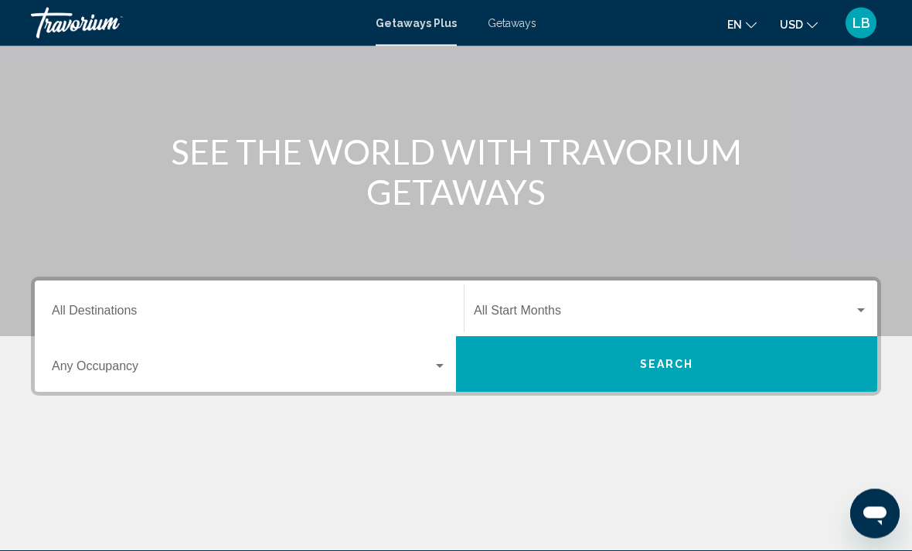
scroll to position [128, 0]
click at [502, 29] on span "Getaways" at bounding box center [512, 23] width 49 height 12
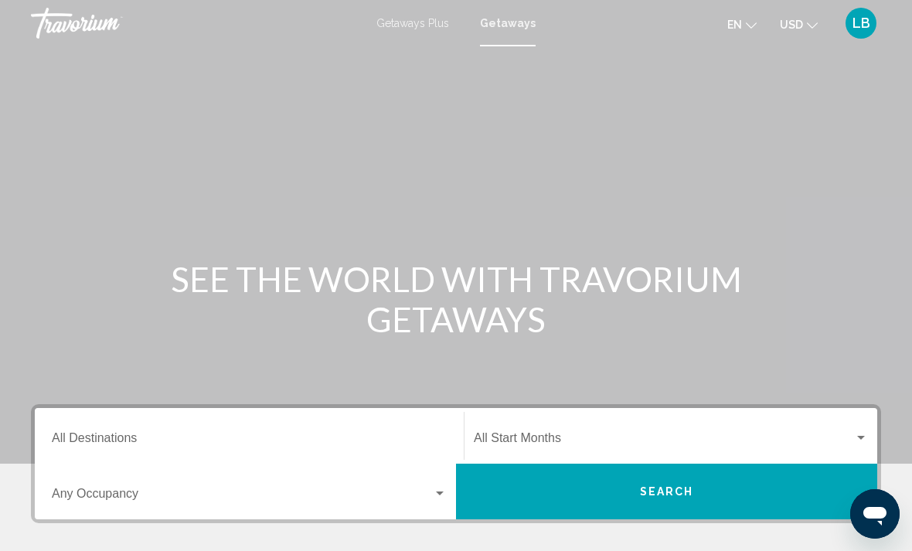
click at [108, 437] on input "Destination All Destinations" at bounding box center [249, 442] width 395 height 14
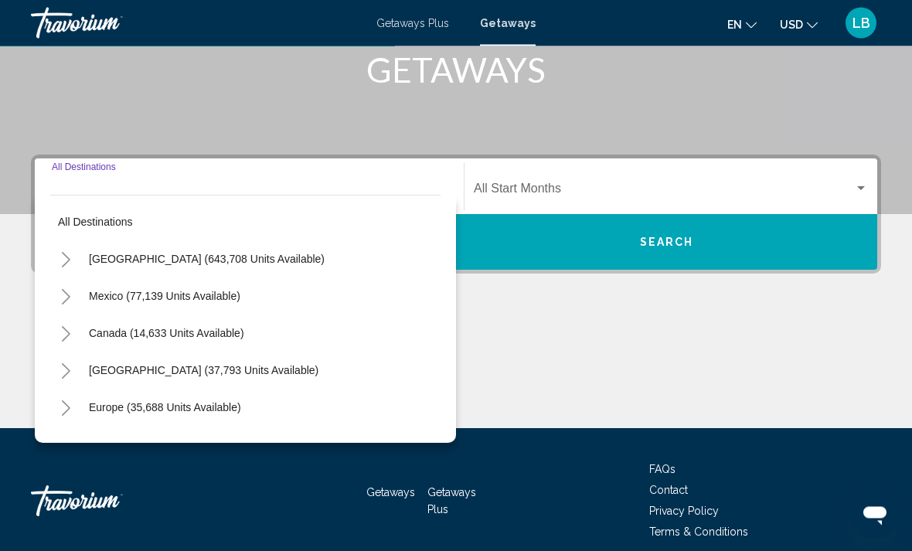
scroll to position [267, 0]
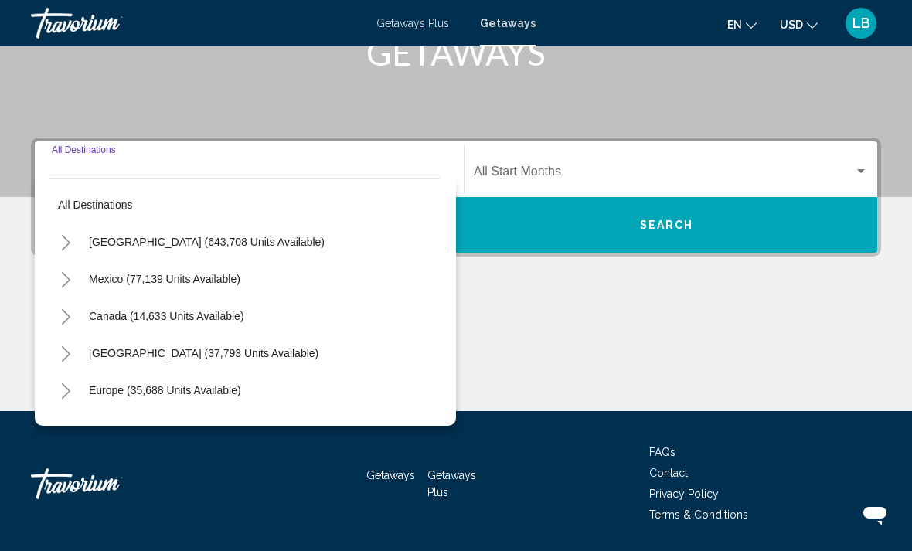
click at [203, 240] on span "[GEOGRAPHIC_DATA] (643,708 units available)" at bounding box center [207, 242] width 236 height 12
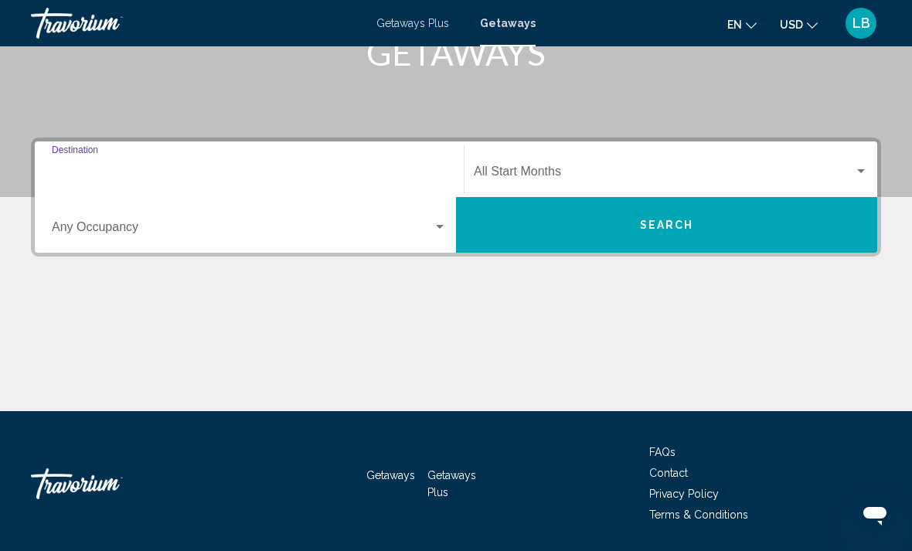
type input "**********"
click at [547, 156] on div "Start Month All Start Months" at bounding box center [671, 169] width 394 height 49
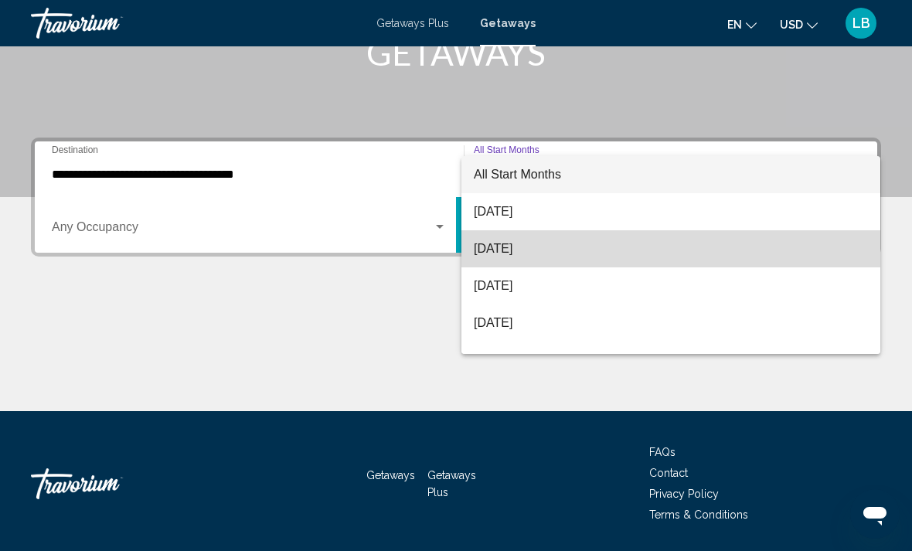
click at [537, 253] on span "[DATE]" at bounding box center [671, 248] width 394 height 37
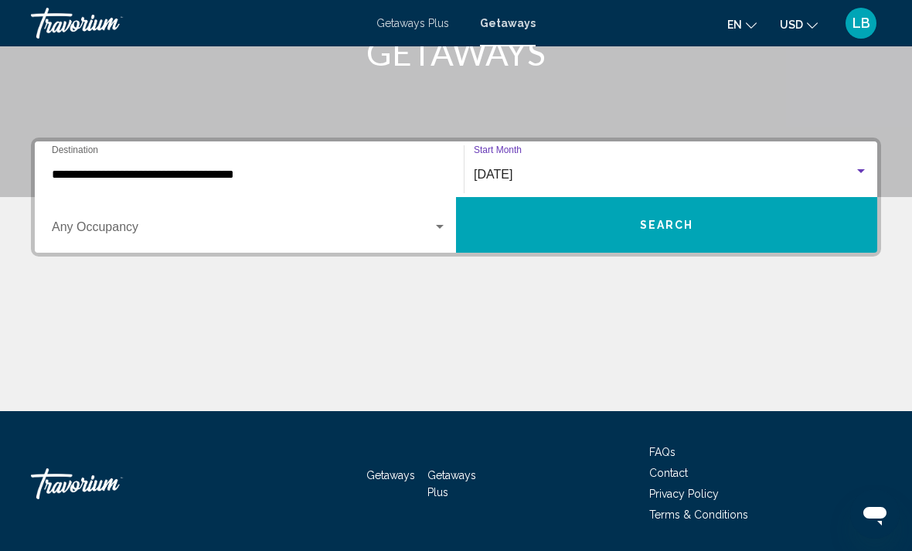
click at [436, 232] on div "Search widget" at bounding box center [440, 227] width 14 height 12
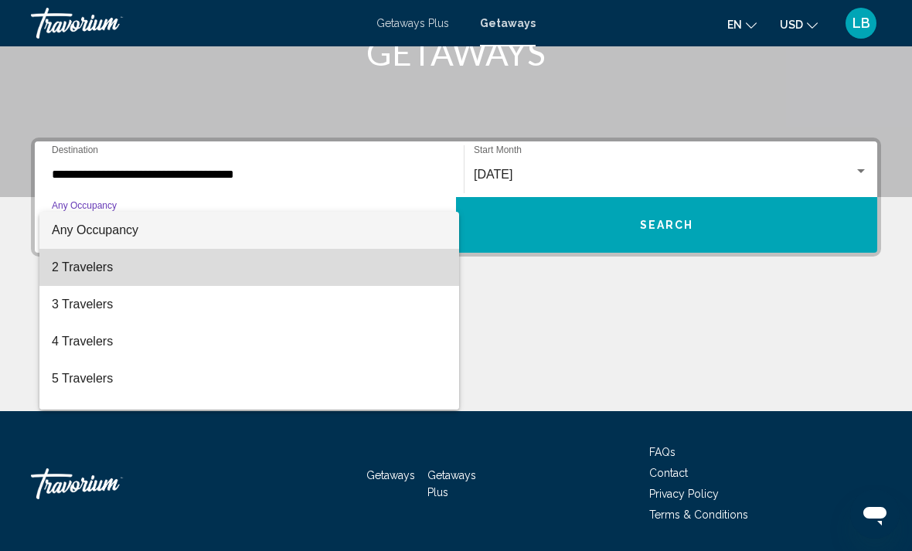
click at [90, 280] on span "2 Travelers" at bounding box center [249, 267] width 395 height 37
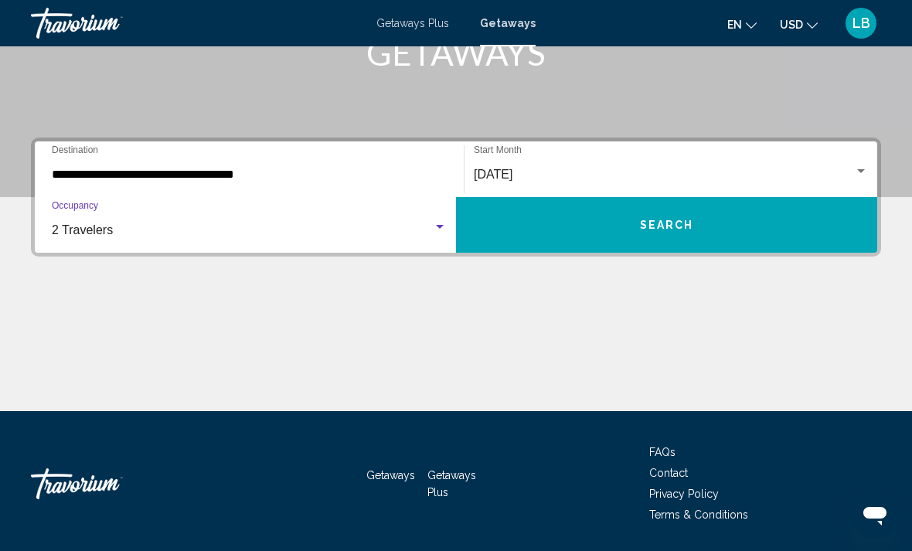
click at [668, 233] on button "Search" at bounding box center [666, 225] width 421 height 56
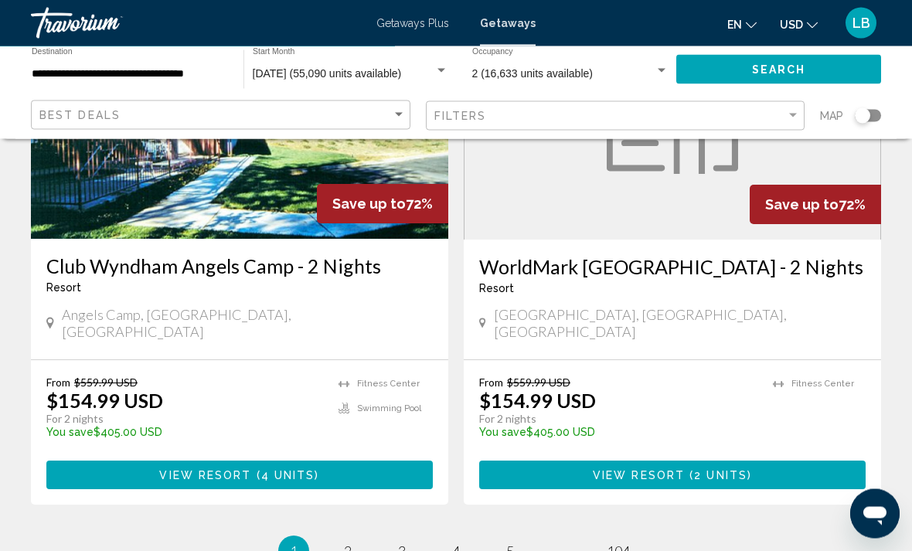
scroll to position [3070, 0]
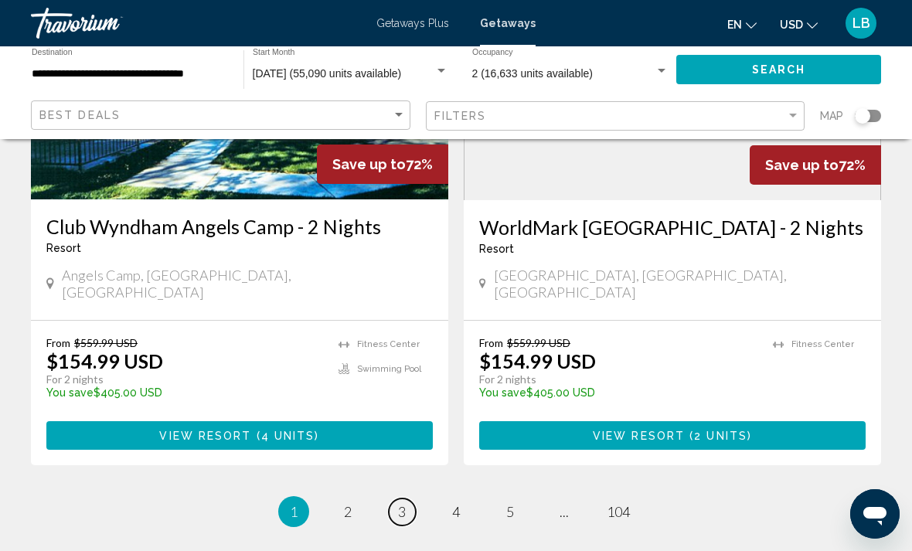
click at [403, 503] on span "3" at bounding box center [402, 511] width 8 height 17
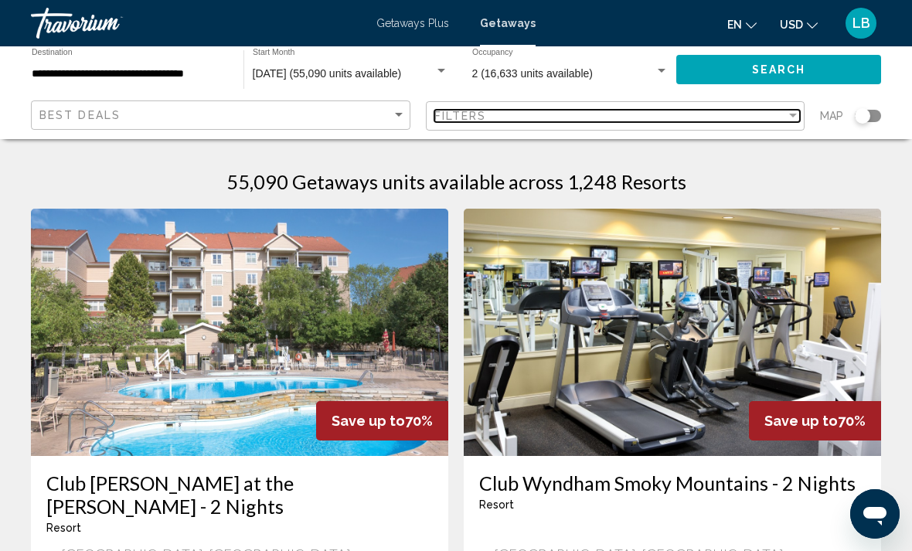
click at [759, 114] on div "Filters" at bounding box center [611, 116] width 353 height 12
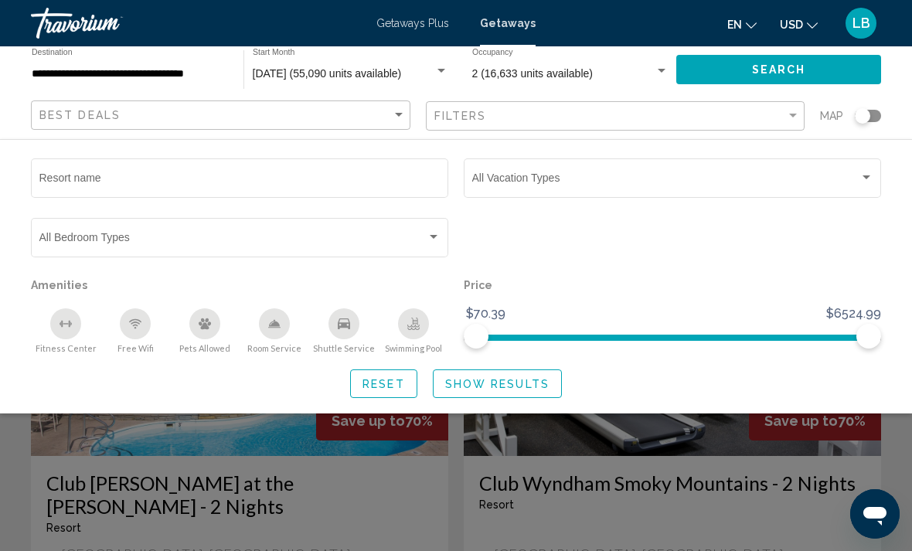
click at [568, 172] on div "Vacation Types All Vacation Types" at bounding box center [672, 176] width 401 height 43
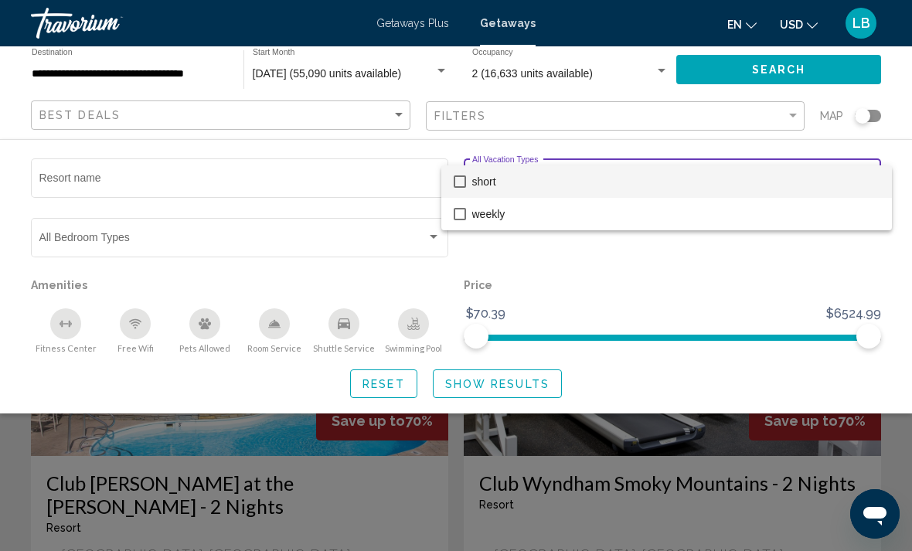
click at [541, 278] on div at bounding box center [456, 275] width 912 height 551
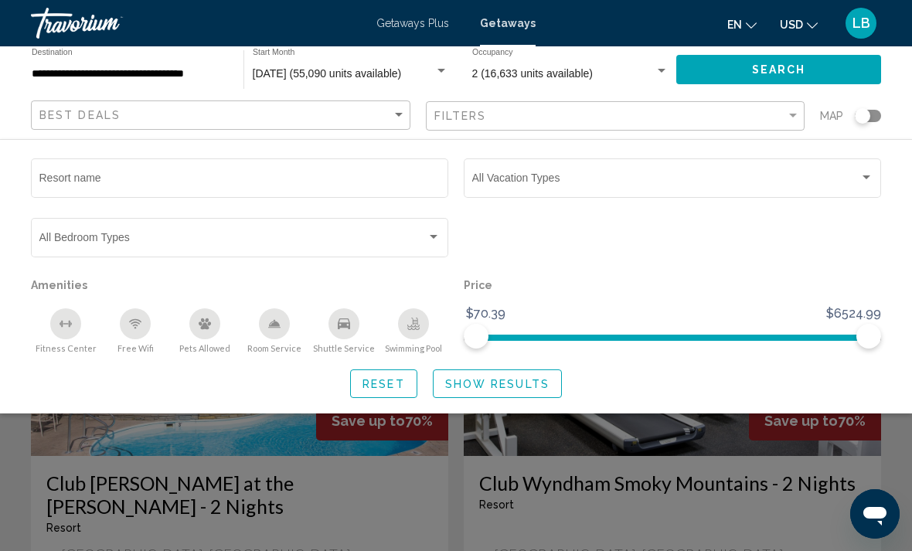
click at [341, 237] on span "Search widget" at bounding box center [232, 240] width 387 height 12
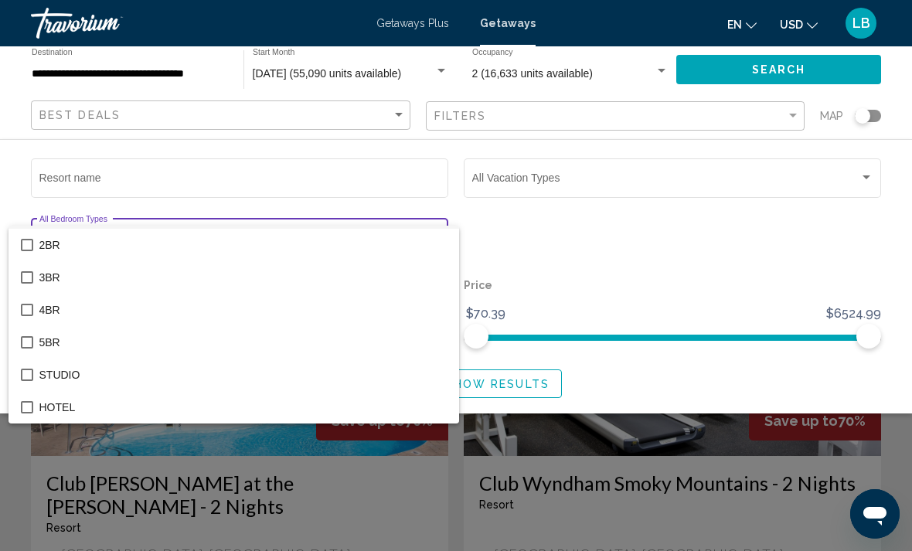
scroll to position [29, 0]
click at [637, 251] on div at bounding box center [456, 275] width 912 height 551
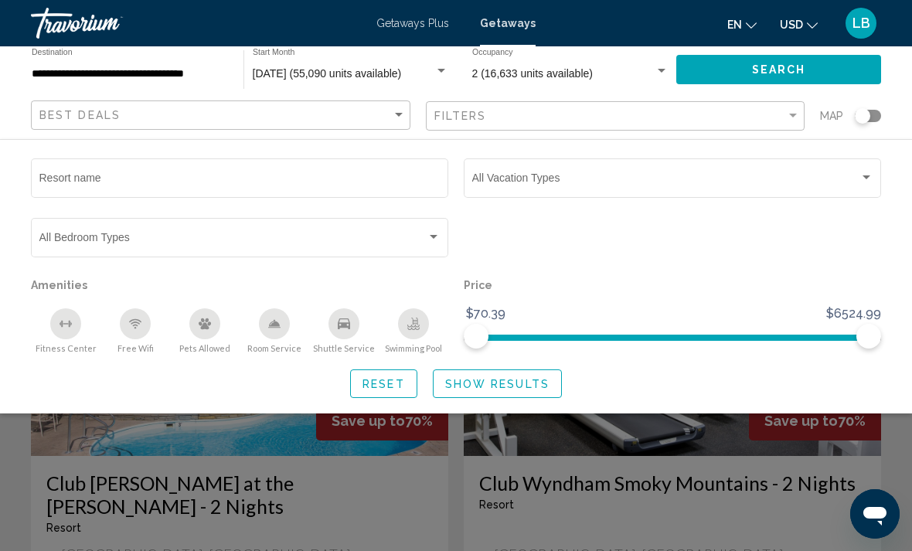
click at [384, 182] on input "Resort name" at bounding box center [239, 181] width 401 height 12
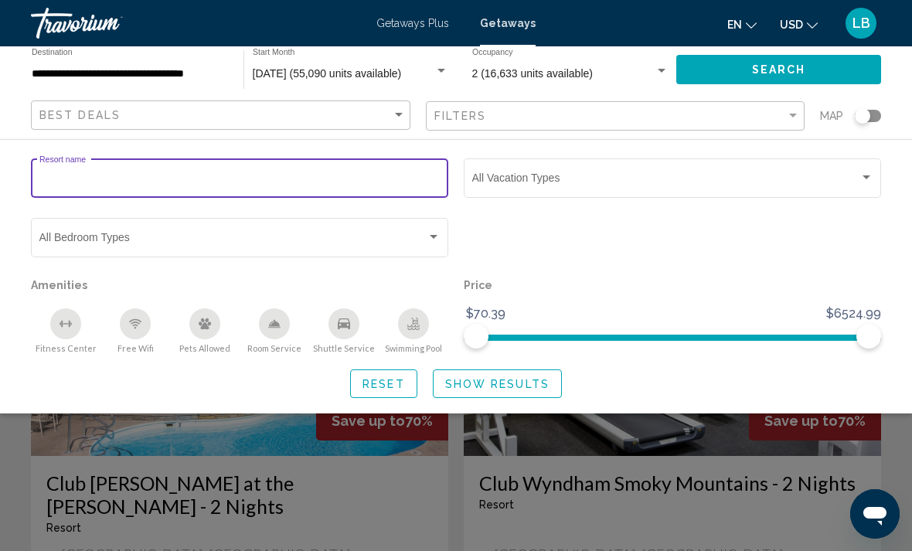
click at [599, 239] on div "Search widget" at bounding box center [672, 245] width 433 height 60
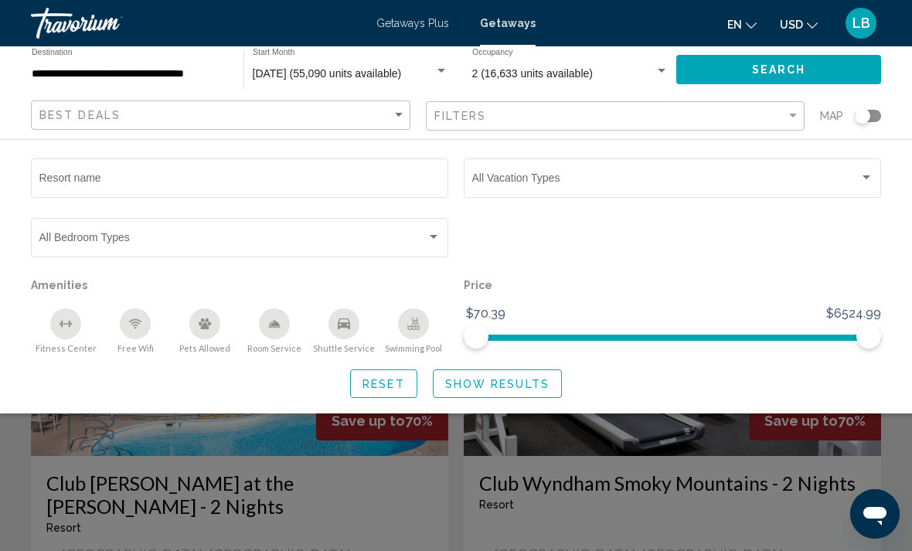
click at [308, 529] on div "Search widget" at bounding box center [456, 391] width 912 height 319
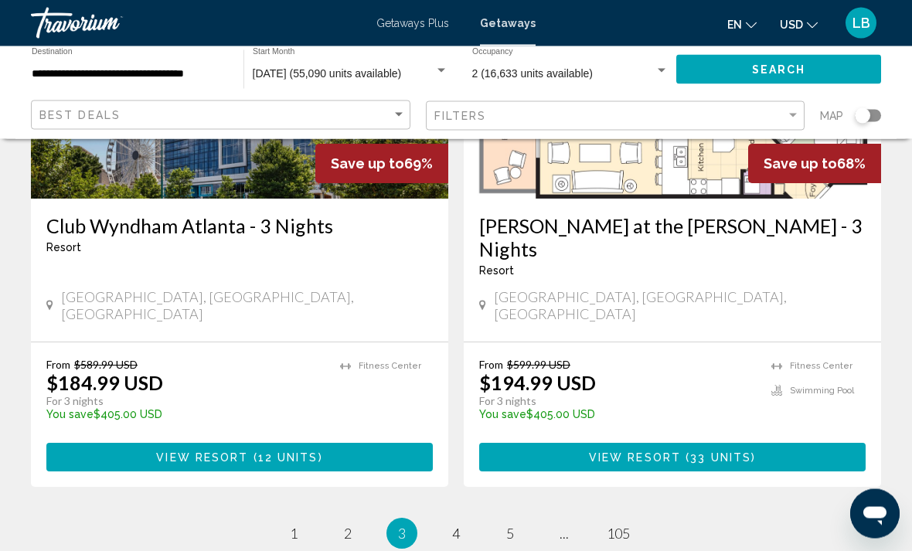
scroll to position [3068, 0]
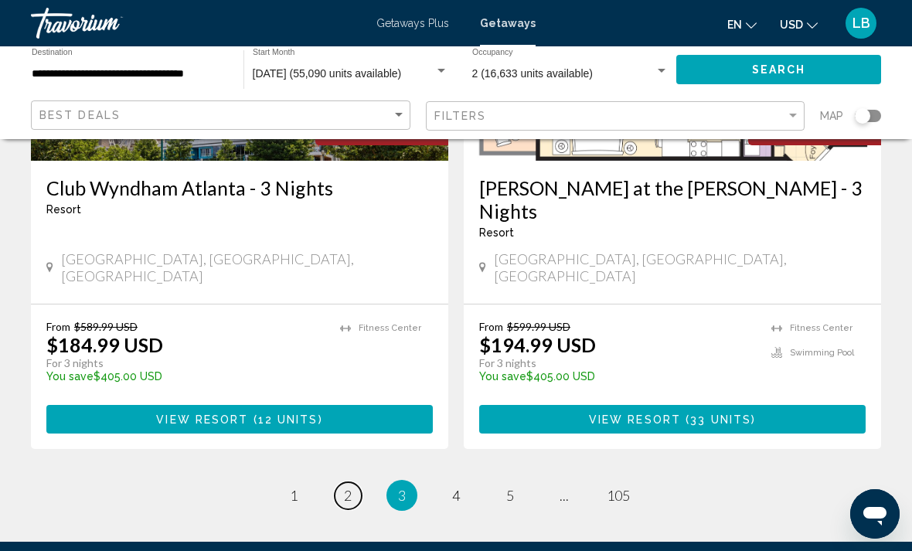
click at [349, 487] on span "2" at bounding box center [348, 495] width 8 height 17
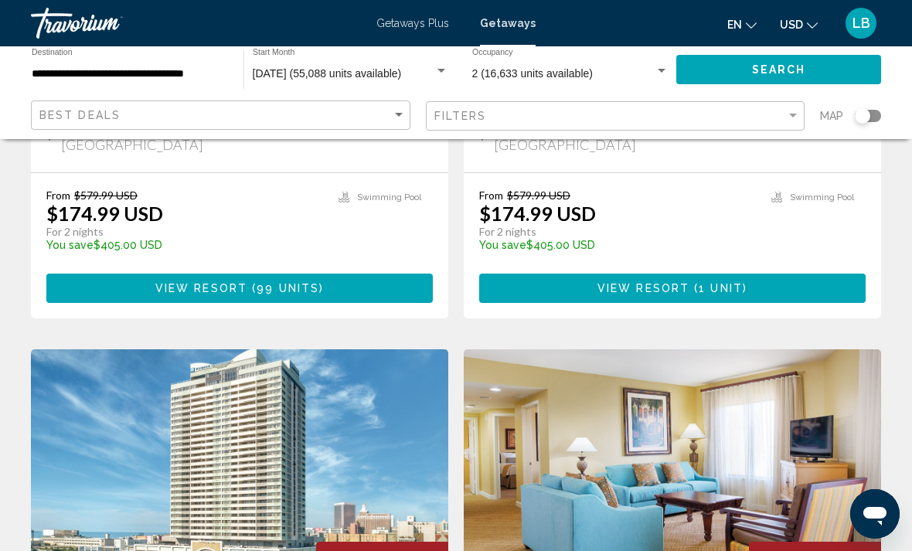
scroll to position [3114, 0]
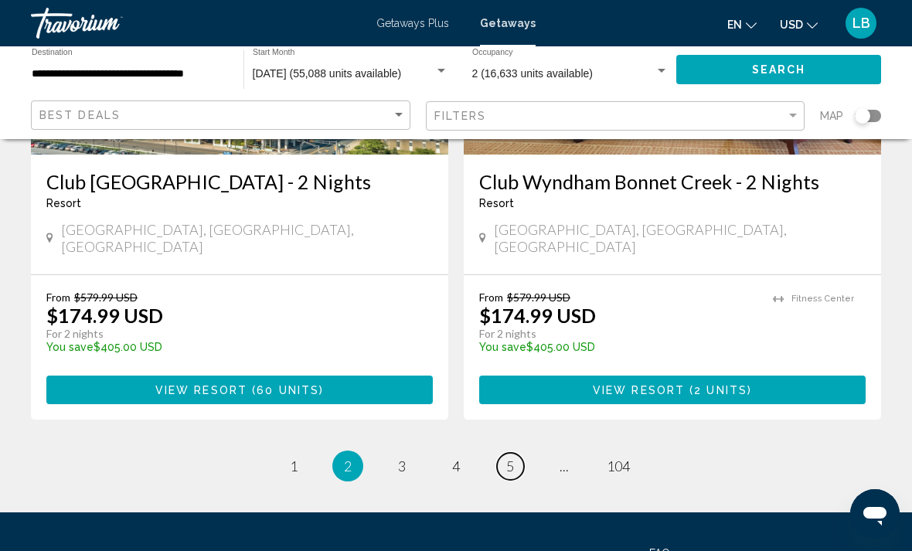
click at [507, 458] on span "5" at bounding box center [510, 466] width 8 height 17
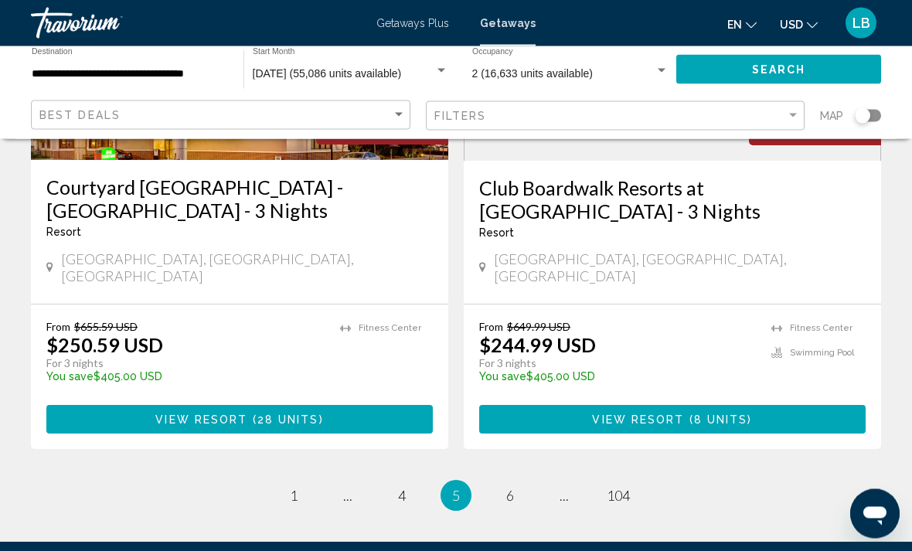
scroll to position [3070, 0]
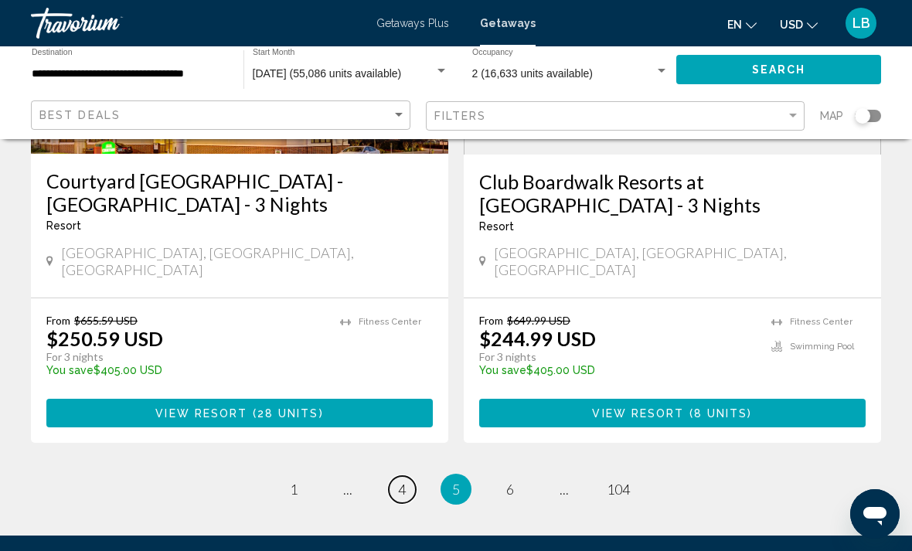
click at [400, 481] on span "4" at bounding box center [402, 489] width 8 height 17
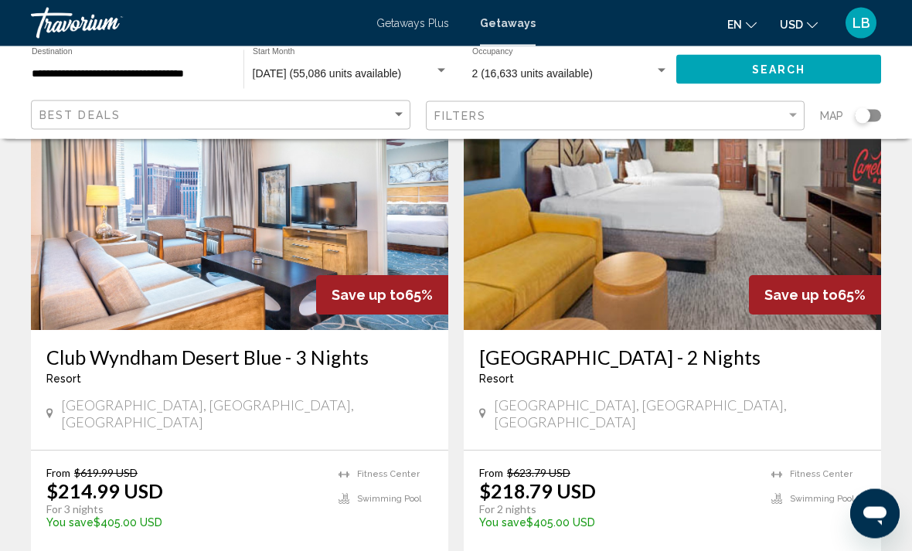
scroll to position [2928, 0]
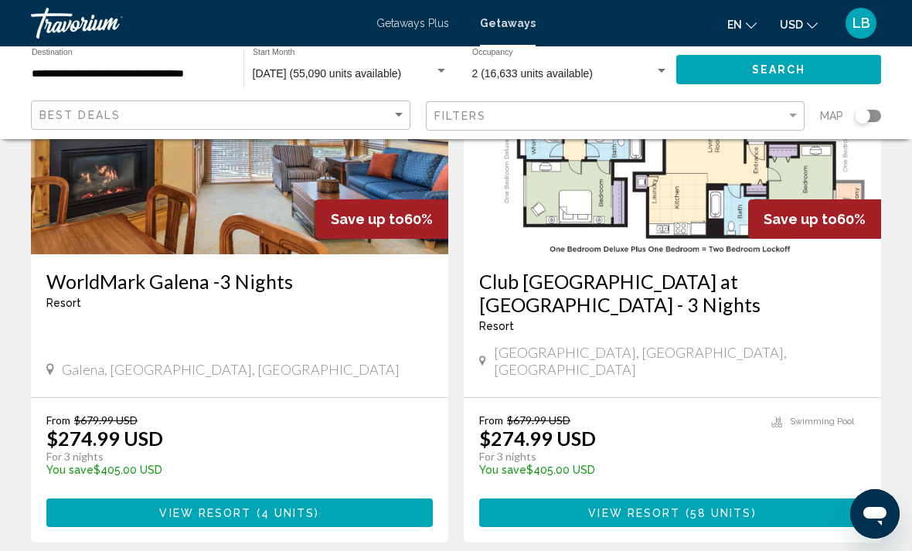
scroll to position [2992, 0]
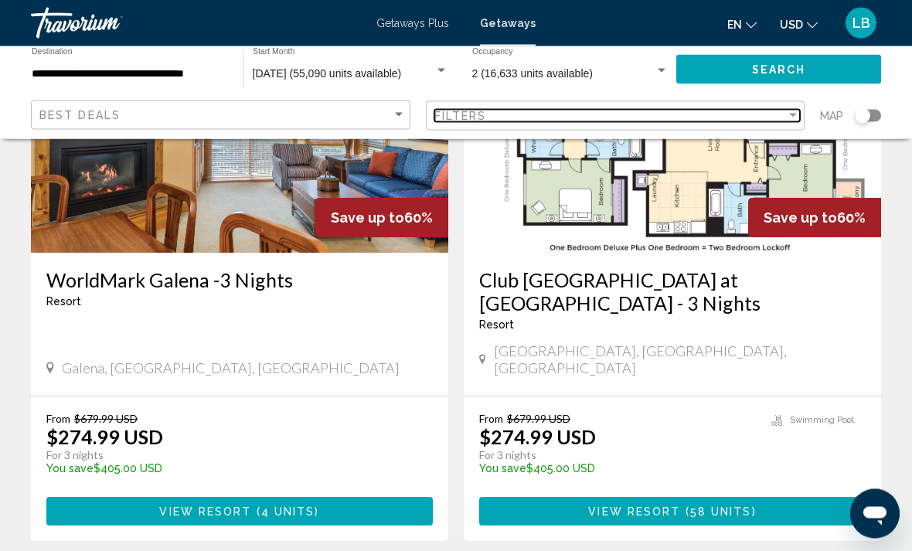
click at [659, 111] on div "Filters" at bounding box center [611, 116] width 353 height 12
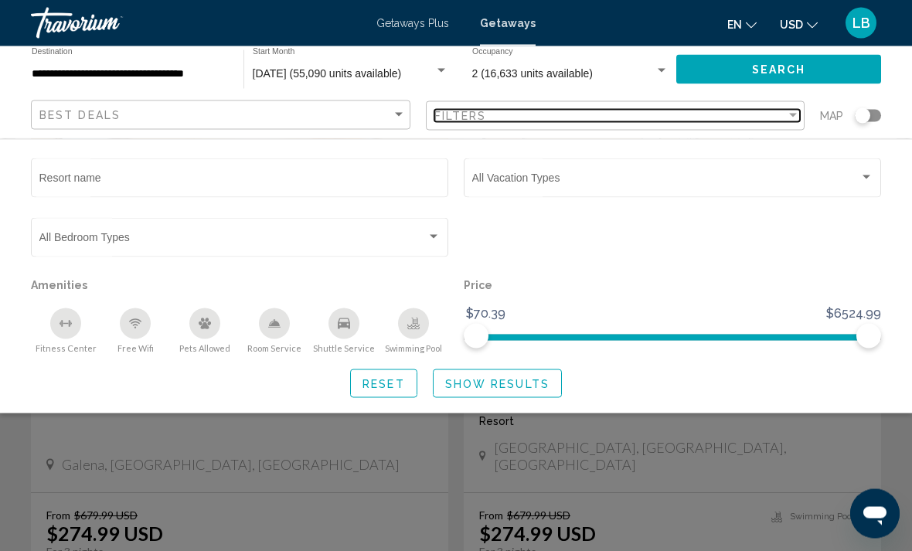
scroll to position [2896, 0]
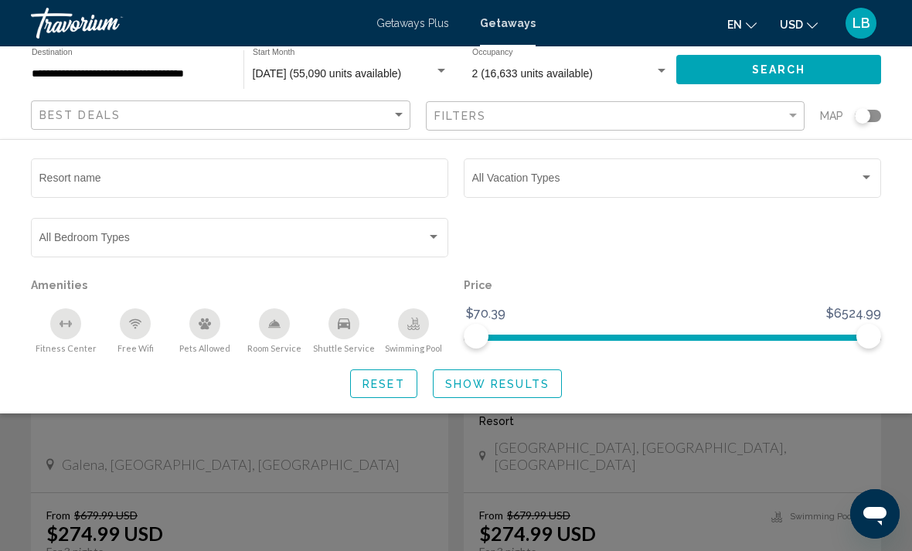
click at [396, 68] on div "[DATE] (55,090 units available)" at bounding box center [351, 74] width 196 height 12
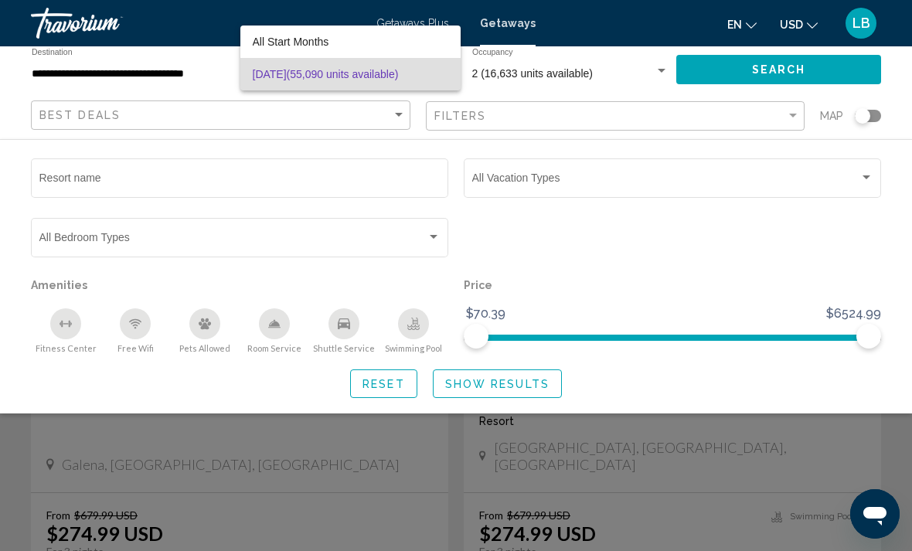
click at [588, 244] on div at bounding box center [456, 275] width 912 height 551
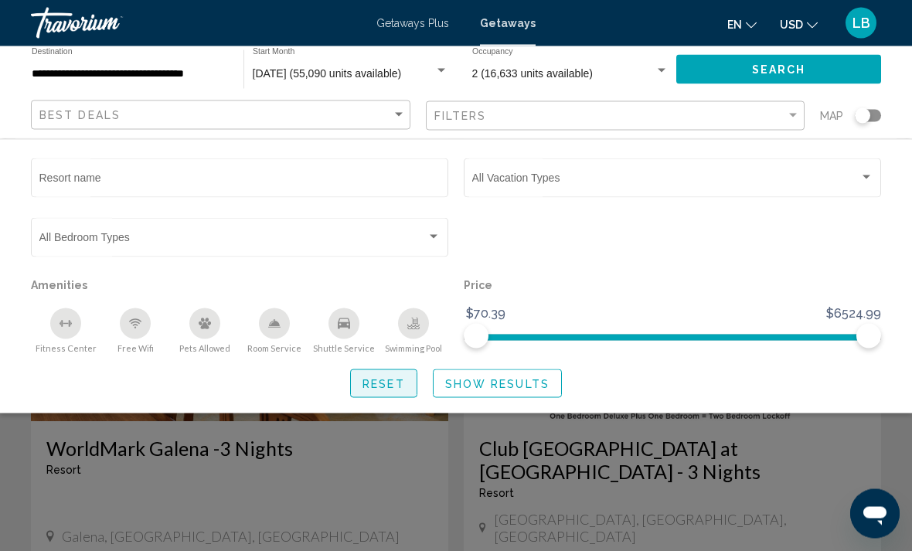
scroll to position [0, 0]
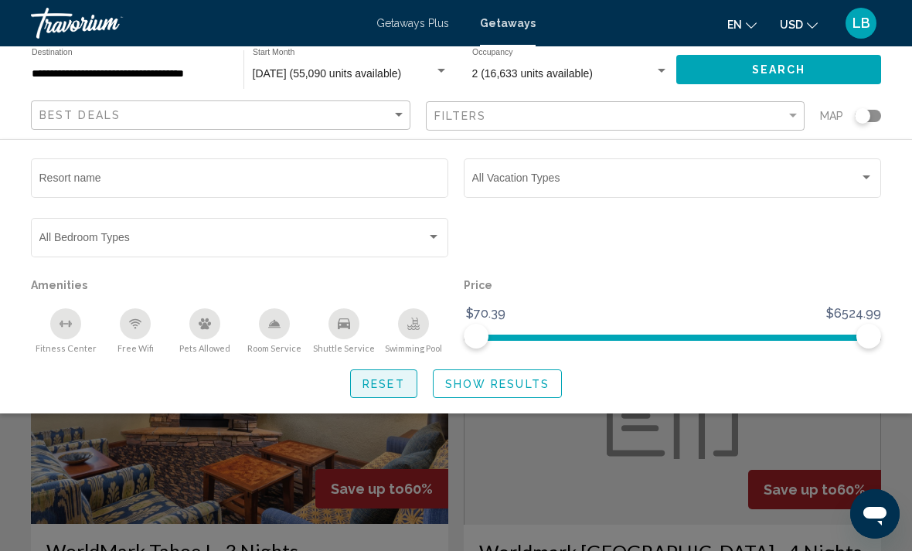
click at [385, 384] on span "Reset" at bounding box center [384, 384] width 43 height 12
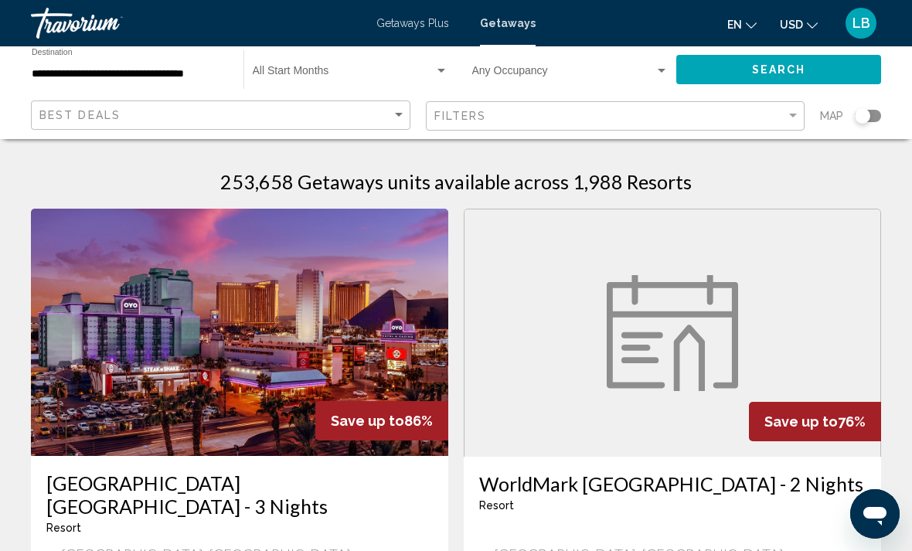
click at [864, 104] on div "Map" at bounding box center [850, 117] width 61 height 32
click at [871, 111] on div "Search widget" at bounding box center [868, 116] width 26 height 12
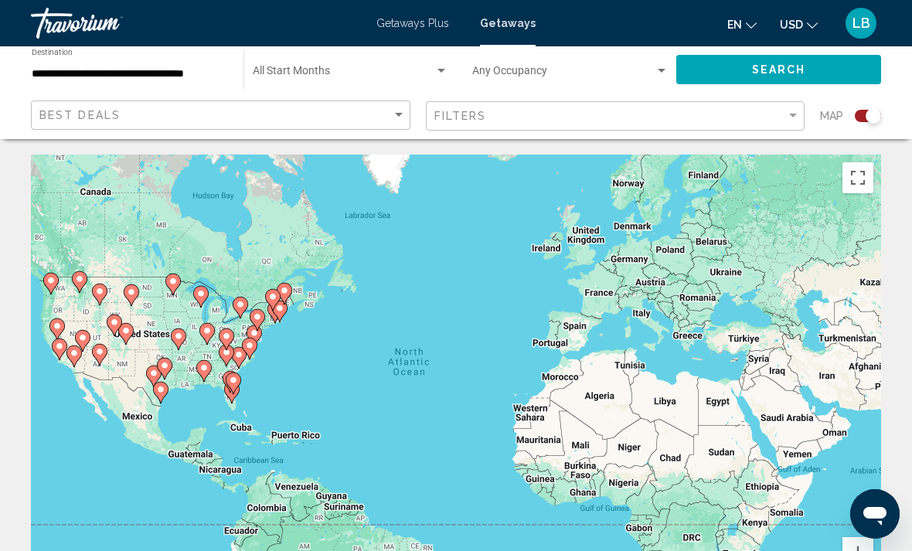
scroll to position [25, 0]
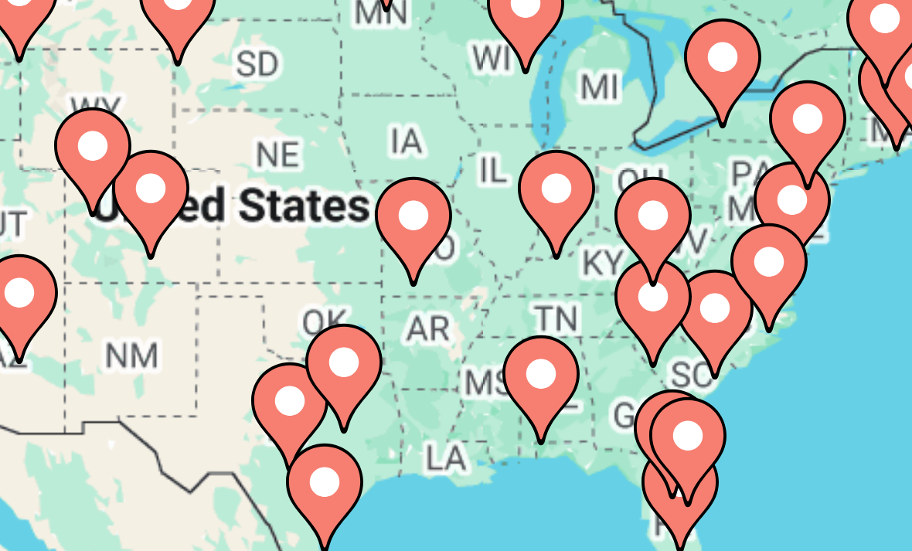
click at [113, 130] on div "To activate drag with keyboard, press Alt + Enter. Once in keyboard drag state,…" at bounding box center [456, 362] width 850 height 464
click at [116, 130] on div "To activate drag with keyboard, press Alt + Enter. Once in keyboard drag state,…" at bounding box center [456, 362] width 850 height 464
click at [115, 130] on div "To activate drag with keyboard, press Alt + Enter. Once in keyboard drag state,…" at bounding box center [456, 362] width 850 height 464
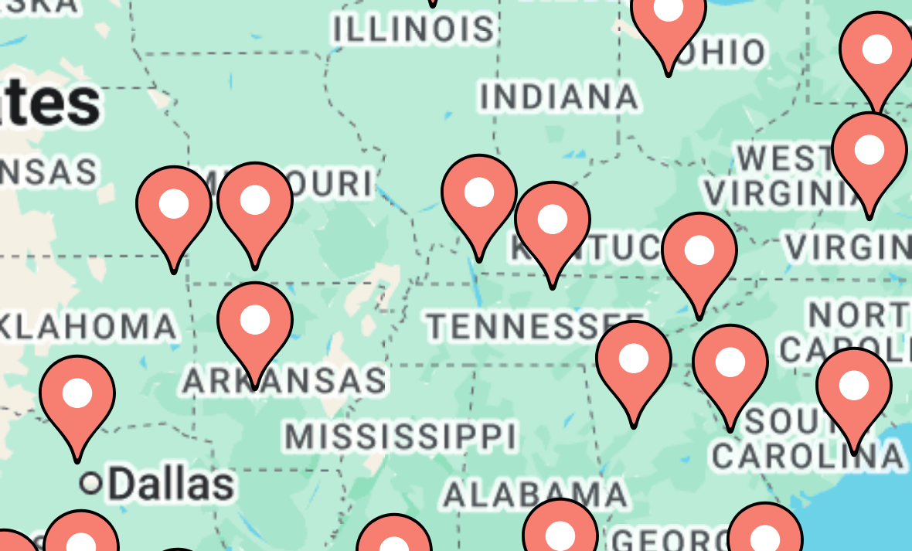
click at [115, 130] on div "To activate drag with keyboard, press Alt + Enter. Once in keyboard drag state,…" at bounding box center [456, 362] width 850 height 464
click at [101, 130] on div "To activate drag with keyboard, press Alt + Enter. Once in keyboard drag state,…" at bounding box center [456, 362] width 850 height 464
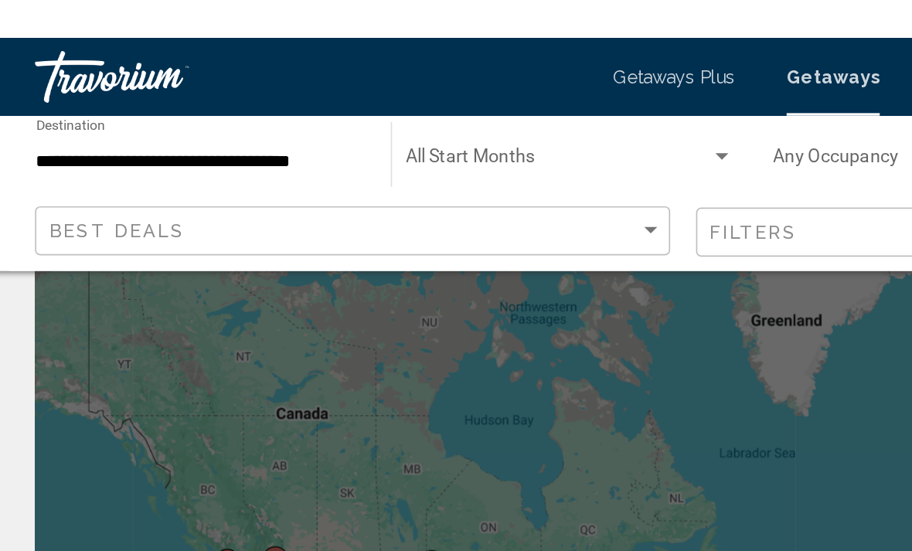
scroll to position [0, 0]
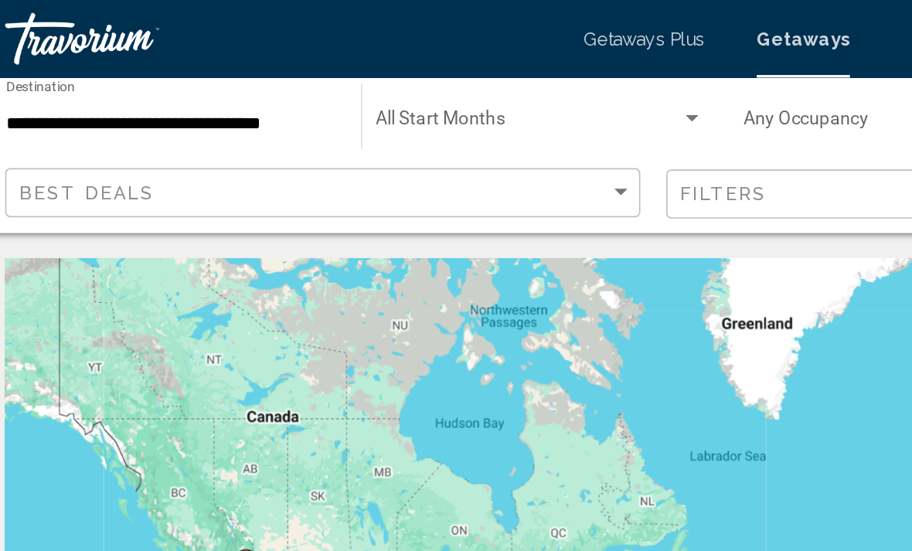
click at [435, 67] on div "Search widget" at bounding box center [442, 71] width 14 height 12
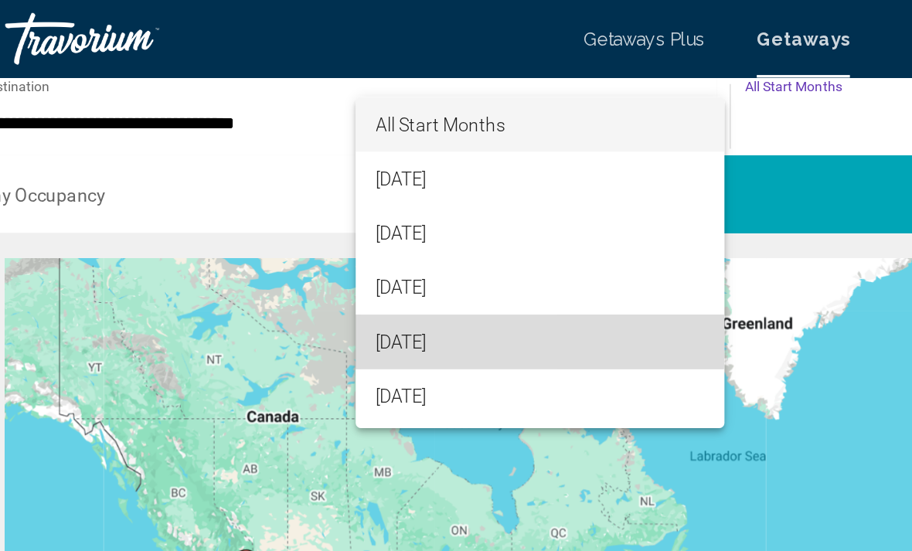
click at [267, 203] on span "[DATE]" at bounding box center [351, 204] width 196 height 32
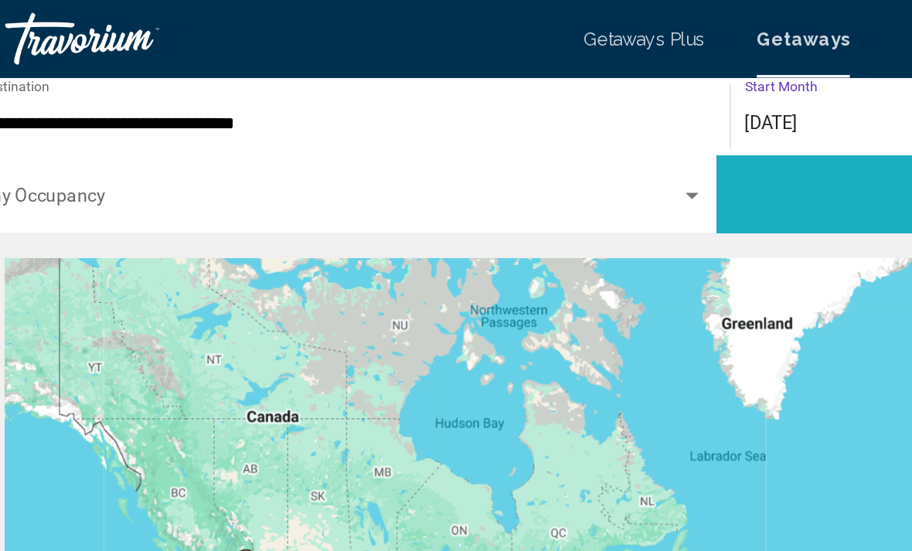
click at [488, 118] on button "Search" at bounding box center [676, 116] width 441 height 46
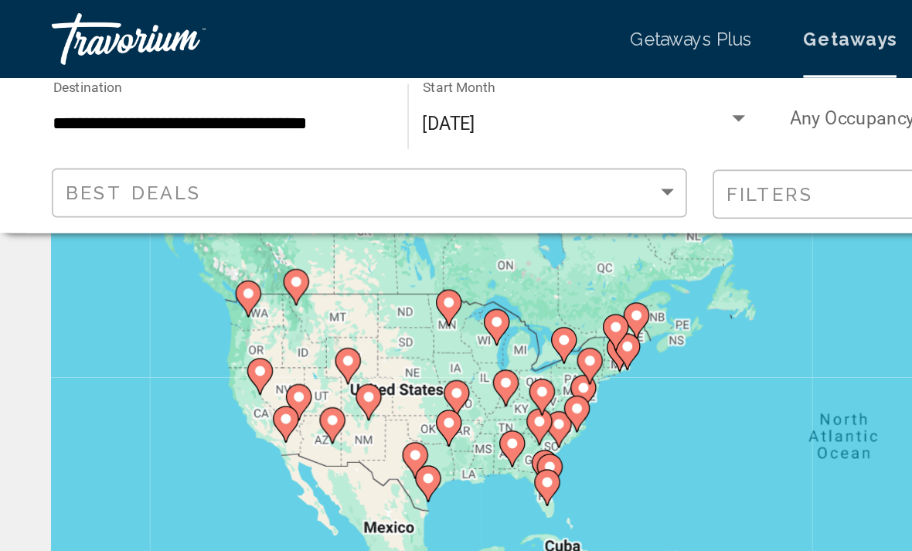
scroll to position [158, 0]
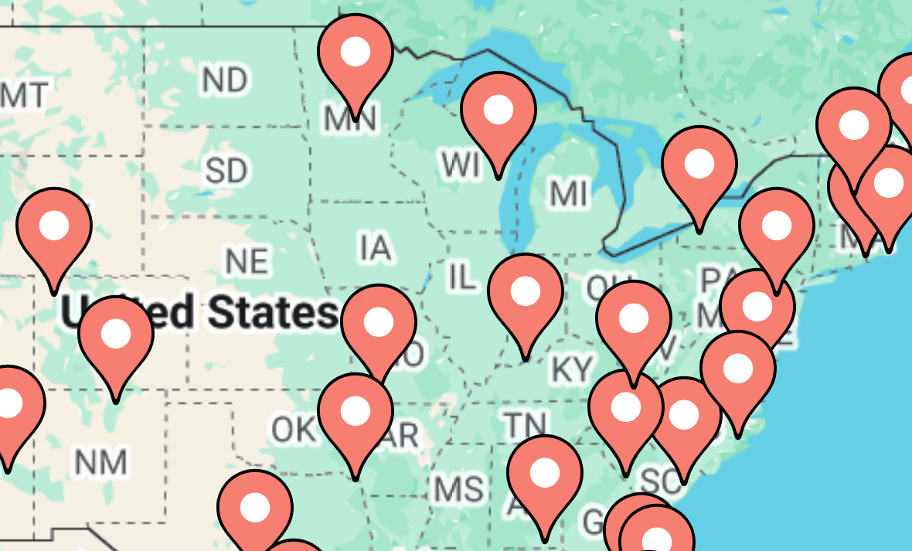
click at [111, 84] on div "To activate drag with keyboard, press Alt + Enter. Once in keyboard drag state,…" at bounding box center [456, 229] width 850 height 464
click at [111, 83] on div "To activate drag with keyboard, press Alt + Enter. Once in keyboard drag state,…" at bounding box center [456, 229] width 850 height 464
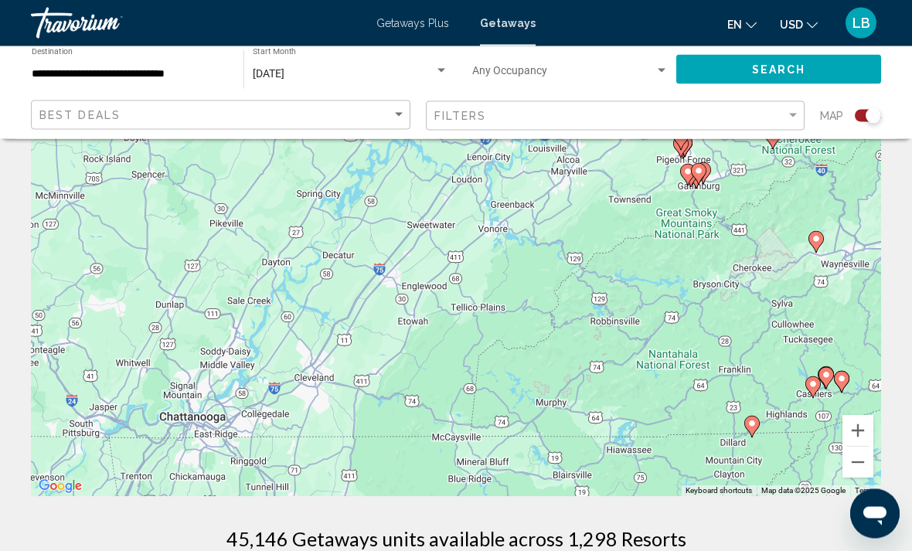
scroll to position [121, 0]
click at [861, 464] on button "Zoom out" at bounding box center [858, 463] width 31 height 31
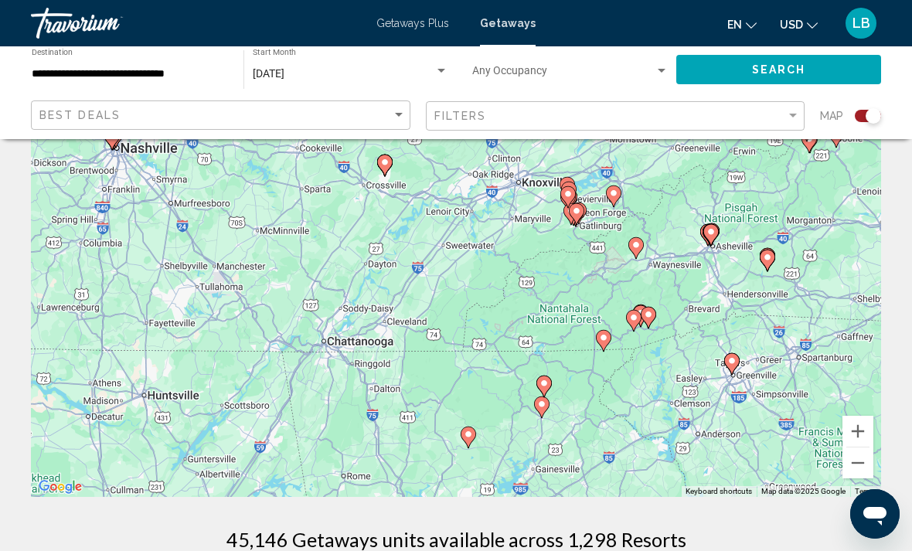
click at [881, 472] on div "To activate drag with keyboard, press Alt + Enter. Once in keyboard drag state,…" at bounding box center [456, 265] width 850 height 464
click at [874, 470] on div "To activate drag with keyboard, press Alt + Enter. Once in keyboard drag state,…" at bounding box center [456, 265] width 850 height 464
click at [876, 467] on div "To activate drag with keyboard, press Alt + Enter. Once in keyboard drag state,…" at bounding box center [456, 265] width 850 height 464
click at [875, 468] on div "To activate drag with keyboard, press Alt + Enter. Once in keyboard drag state,…" at bounding box center [456, 265] width 850 height 464
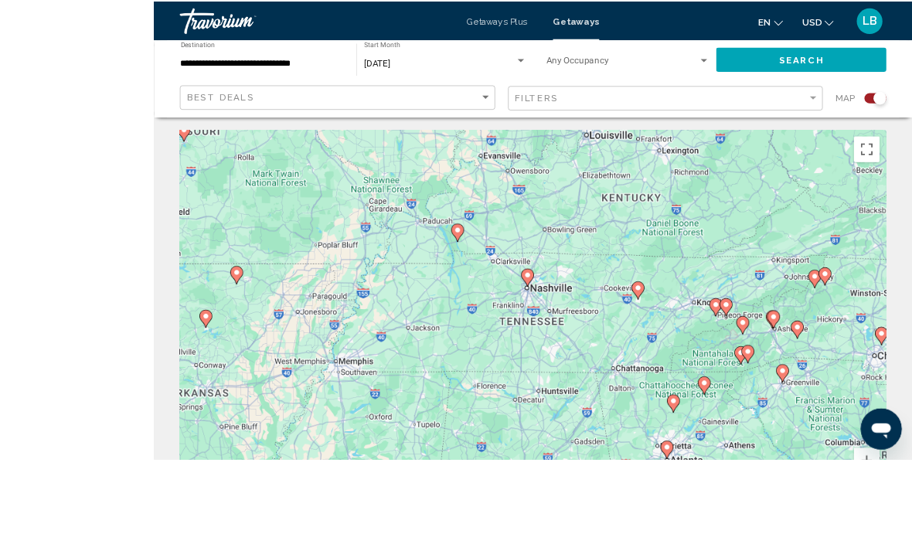
scroll to position [179, 0]
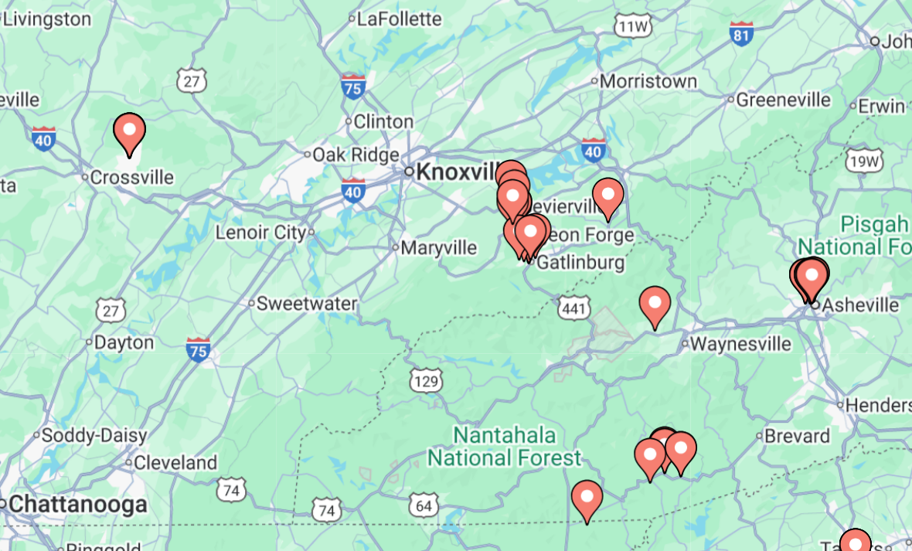
type input "**********"
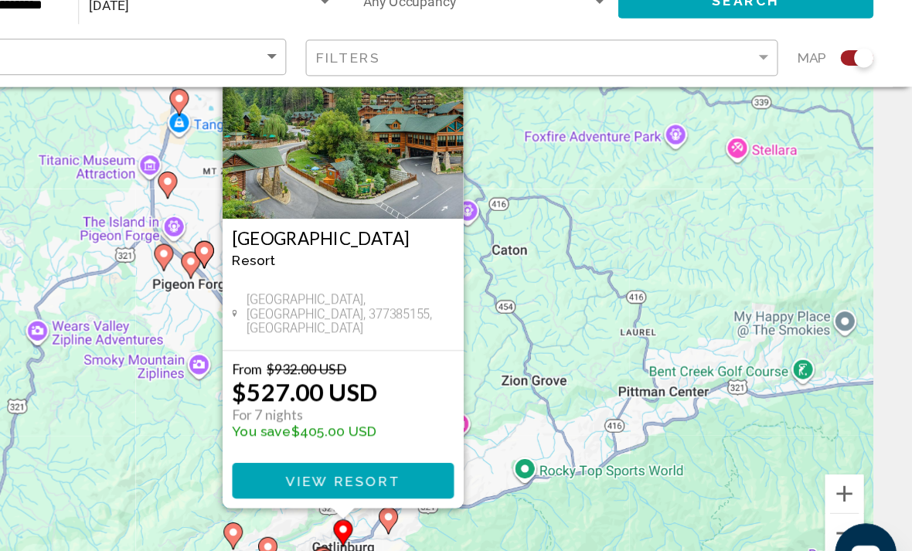
scroll to position [88, 0]
click at [410, 448] on span "View Resort" at bounding box center [456, 454] width 92 height 12
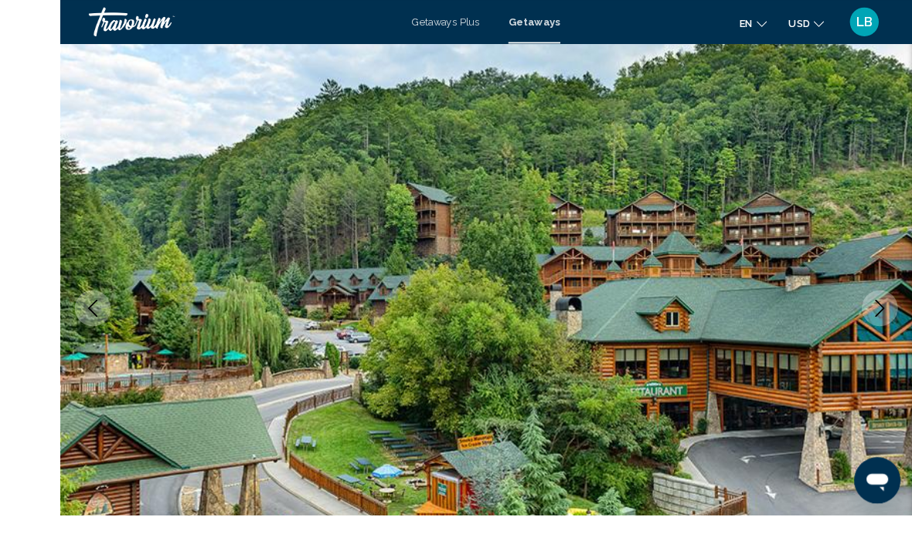
scroll to position [129, 0]
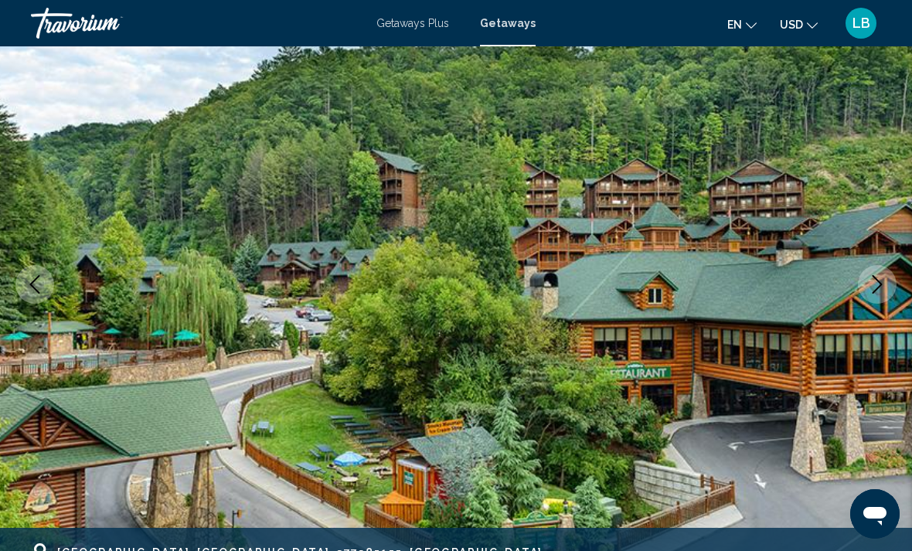
click at [879, 290] on icon "Next image" at bounding box center [877, 284] width 19 height 19
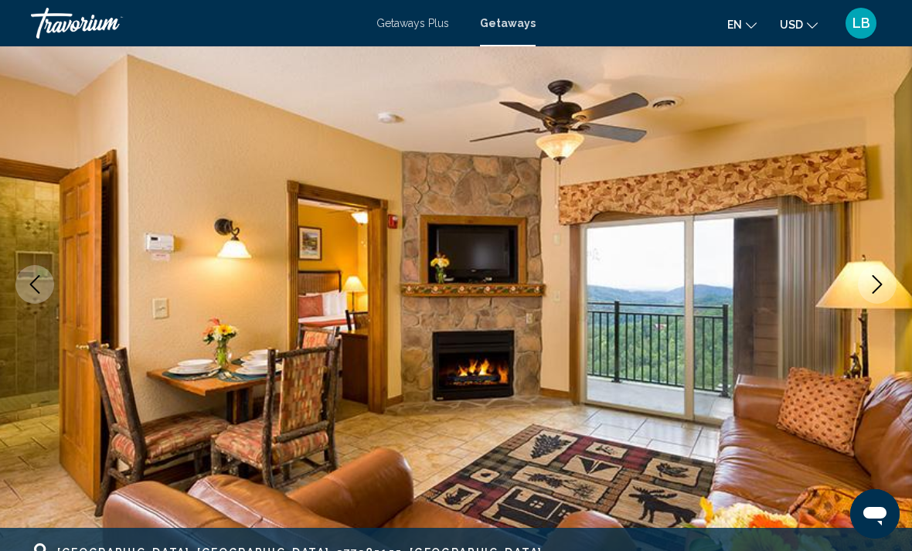
click at [874, 285] on icon "Next image" at bounding box center [877, 284] width 19 height 19
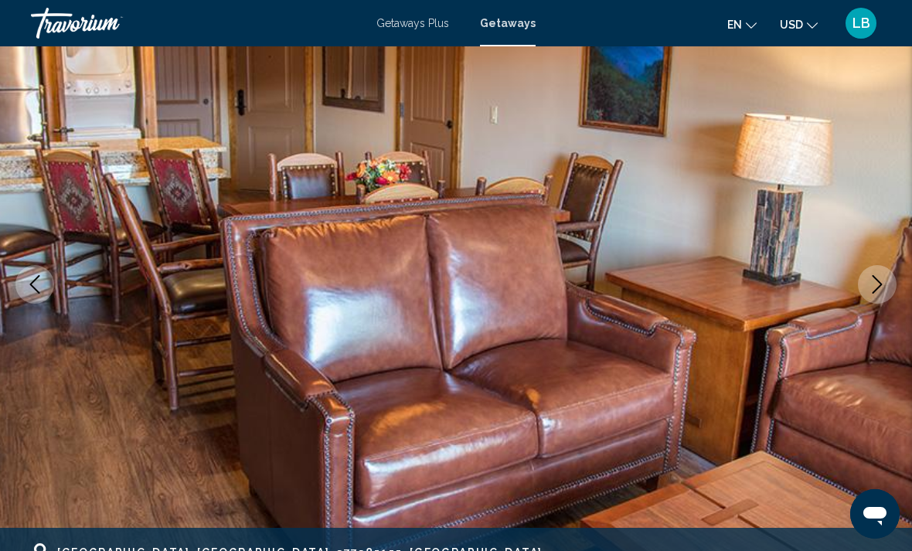
click at [873, 289] on icon "Next image" at bounding box center [877, 284] width 19 height 19
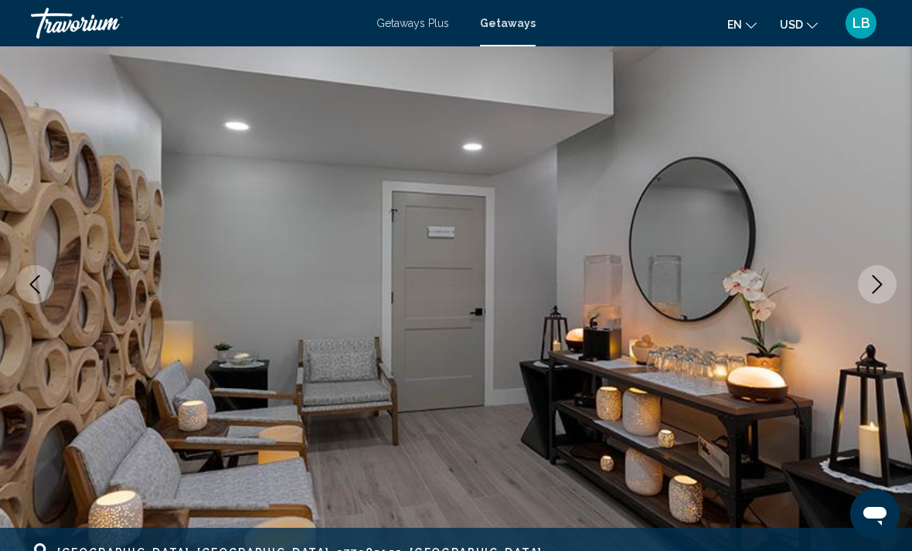
click at [874, 290] on icon "Next image" at bounding box center [877, 284] width 19 height 19
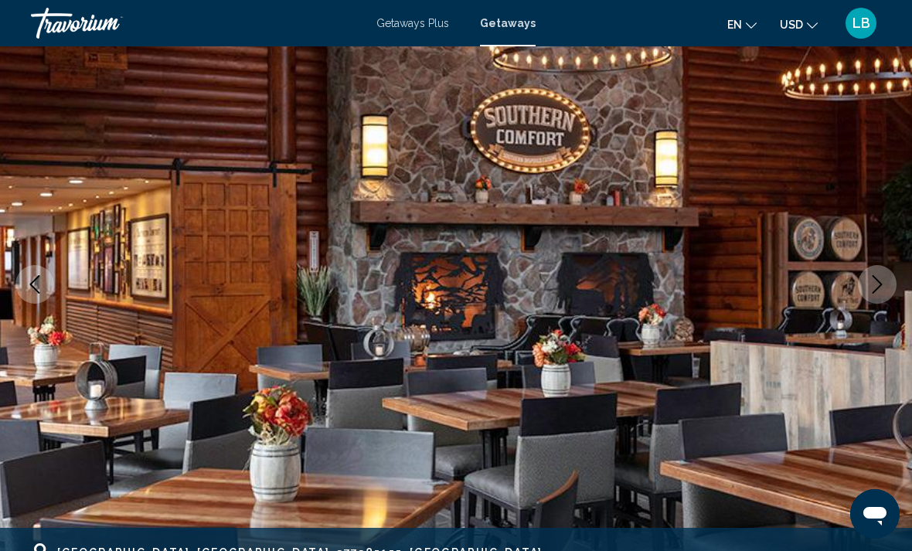
click at [876, 295] on button "Next image" at bounding box center [877, 284] width 39 height 39
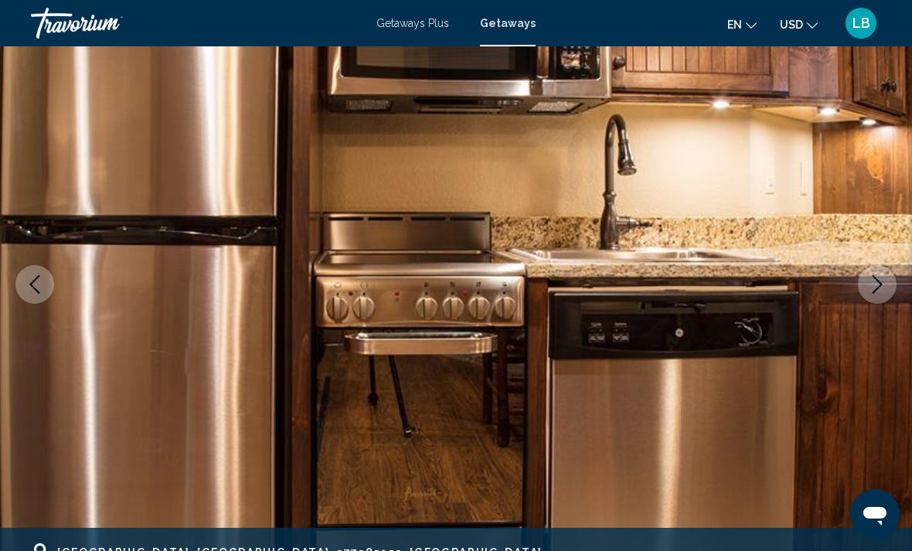
click at [869, 291] on icon "Next image" at bounding box center [877, 284] width 19 height 19
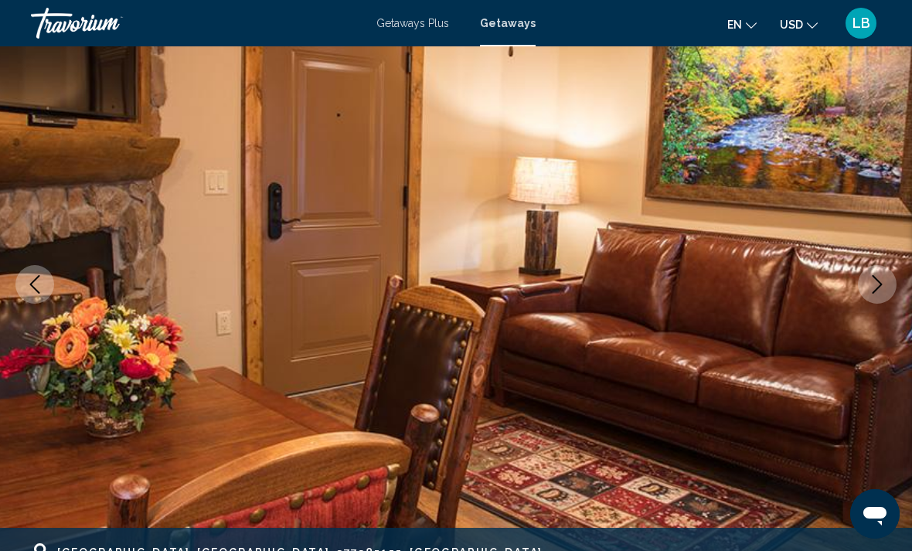
click at [878, 293] on icon "Next image" at bounding box center [877, 284] width 19 height 19
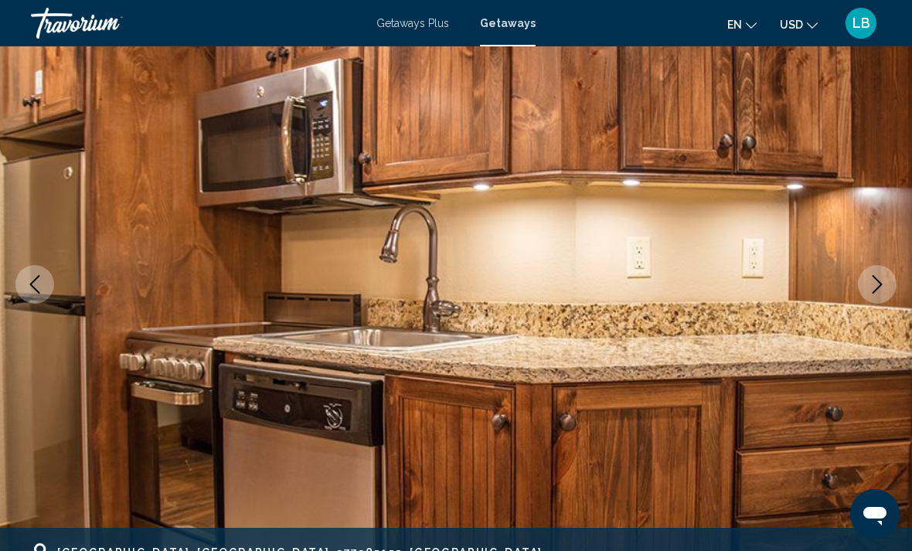
click at [874, 281] on icon "Next image" at bounding box center [877, 284] width 19 height 19
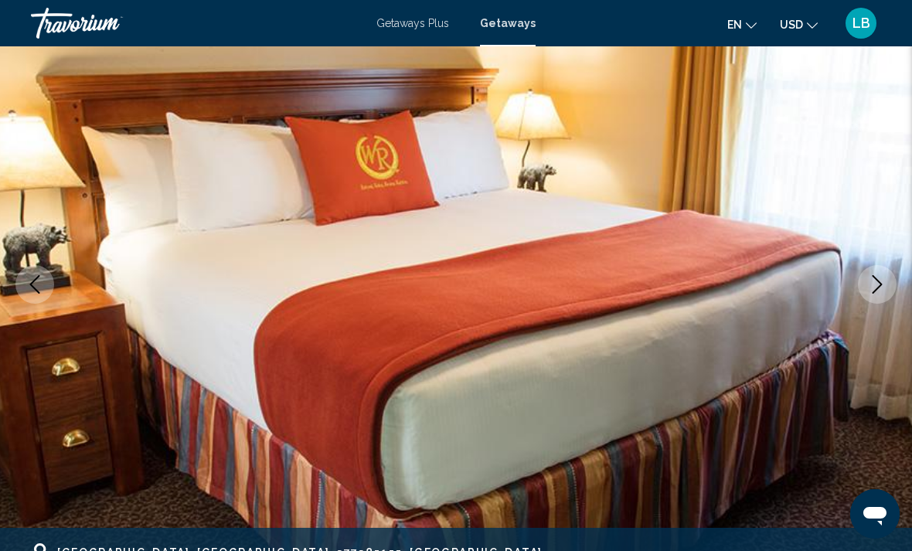
click at [875, 285] on icon "Next image" at bounding box center [877, 284] width 19 height 19
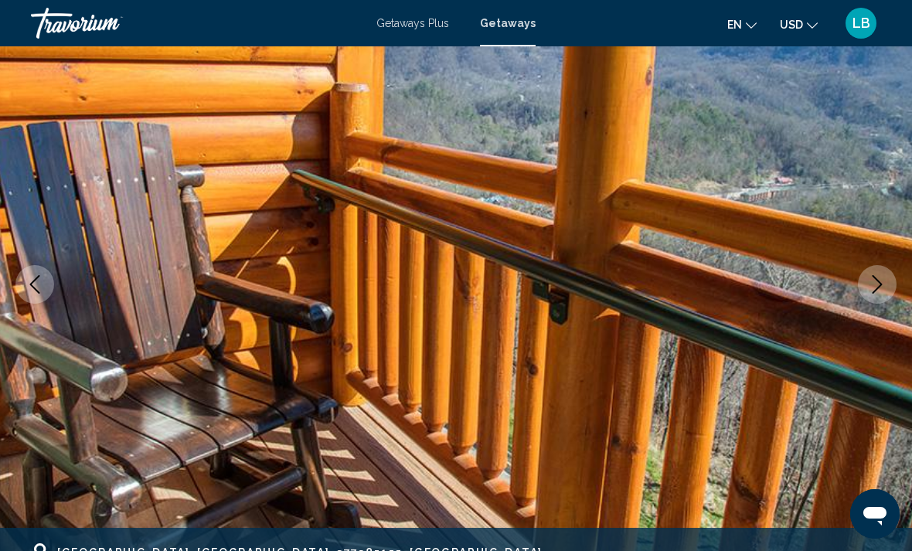
click at [874, 287] on icon "Next image" at bounding box center [877, 284] width 19 height 19
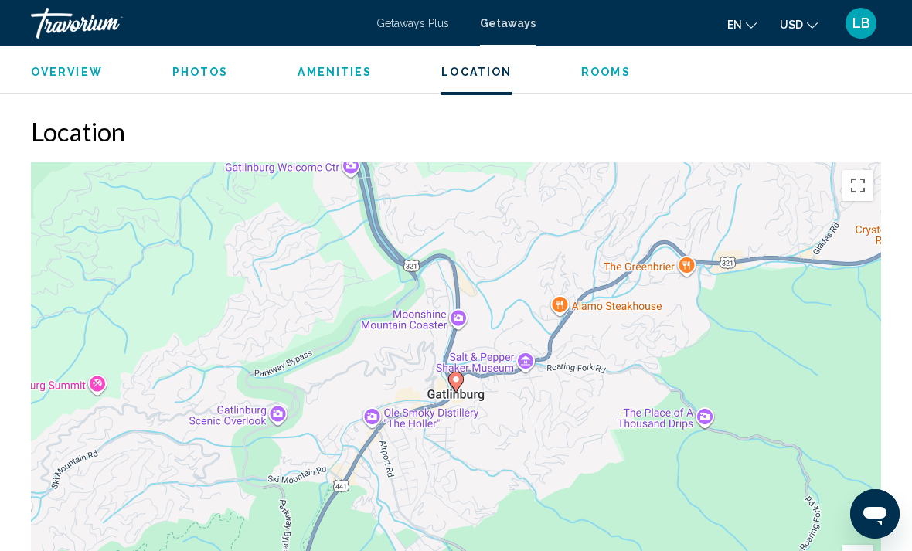
scroll to position [2195, 0]
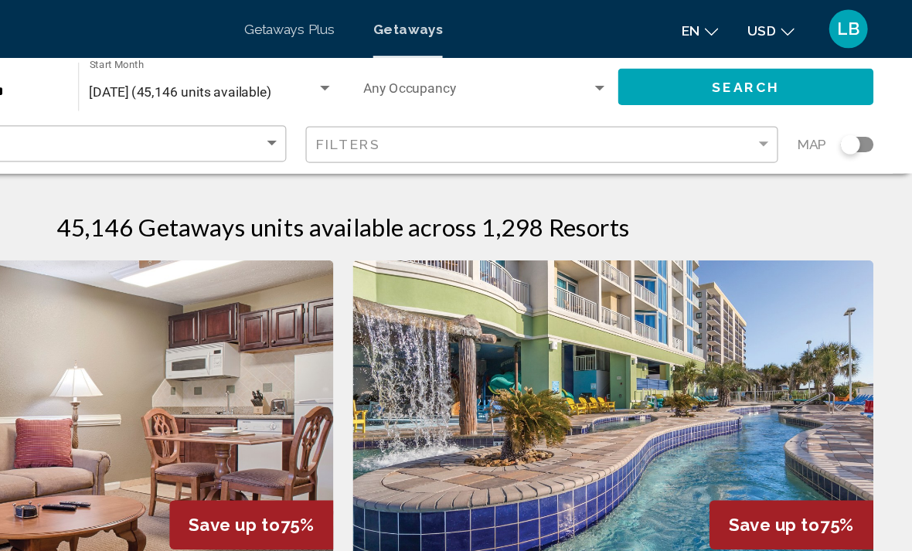
click at [855, 112] on div "Search widget" at bounding box center [868, 116] width 26 height 12
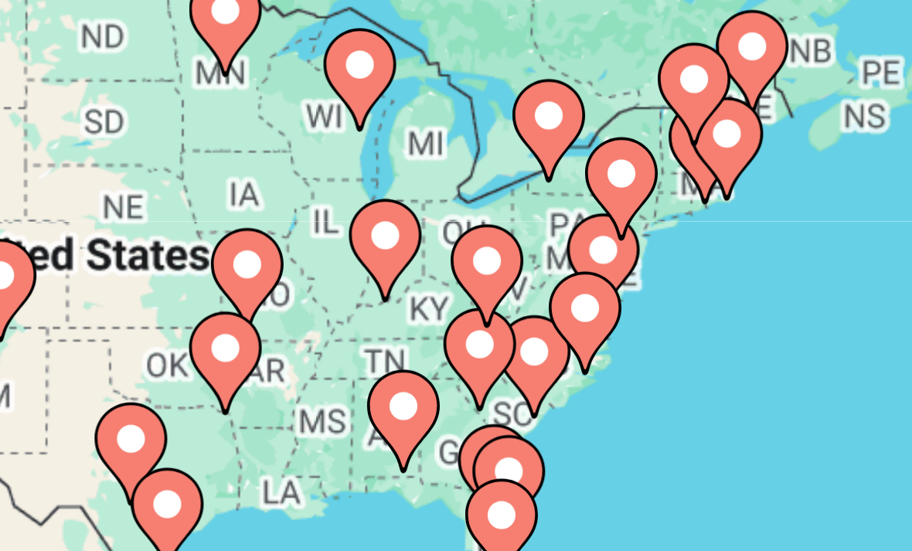
click at [80, 155] on div "To activate drag with keyboard, press Alt + Enter. Once in keyboard drag state,…" at bounding box center [456, 387] width 850 height 464
click at [75, 155] on div "To activate drag with keyboard, press Alt + Enter. Once in keyboard drag state,…" at bounding box center [456, 387] width 850 height 464
click at [77, 155] on div "To activate drag with keyboard, press Alt + Enter. Once in keyboard drag state,…" at bounding box center [456, 387] width 850 height 464
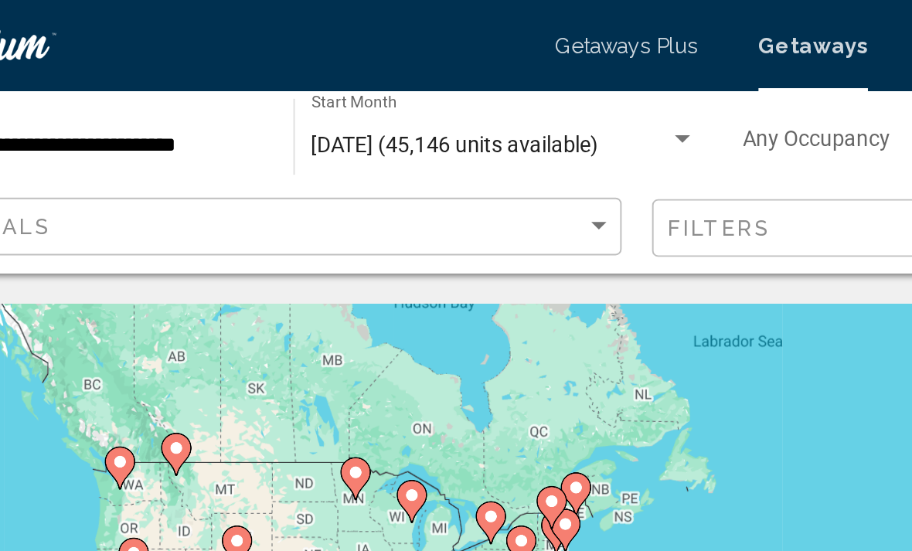
click at [435, 69] on div "Search widget" at bounding box center [442, 71] width 14 height 12
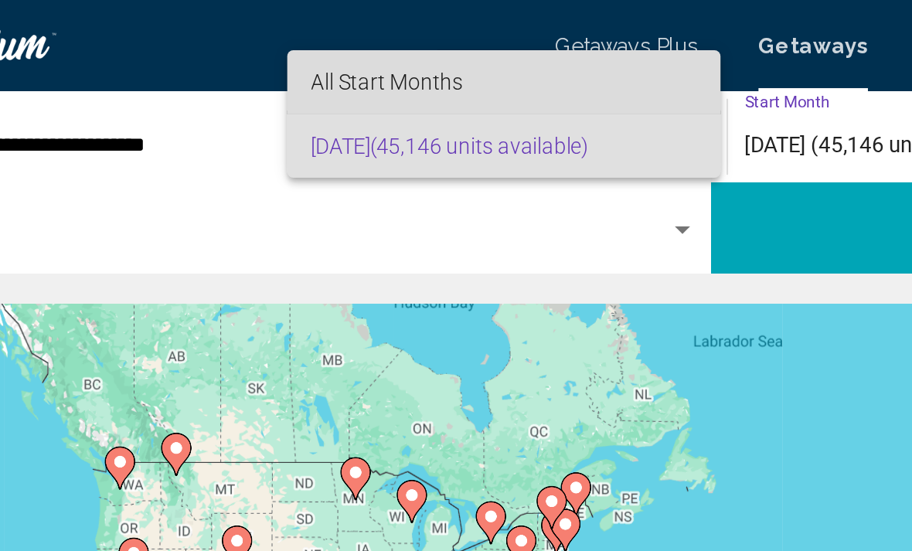
click at [253, 37] on span "All Start Months" at bounding box center [291, 42] width 77 height 12
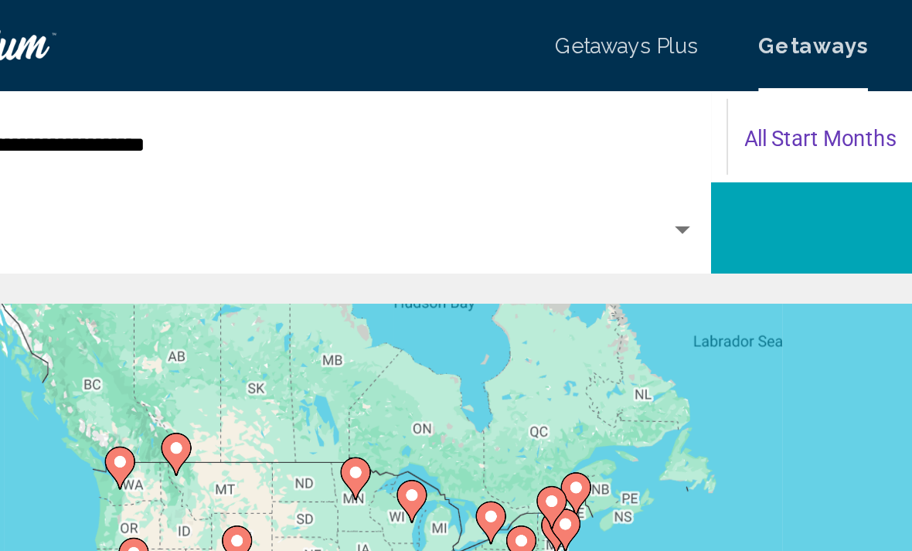
click at [456, 107] on button "Search" at bounding box center [676, 116] width 441 height 46
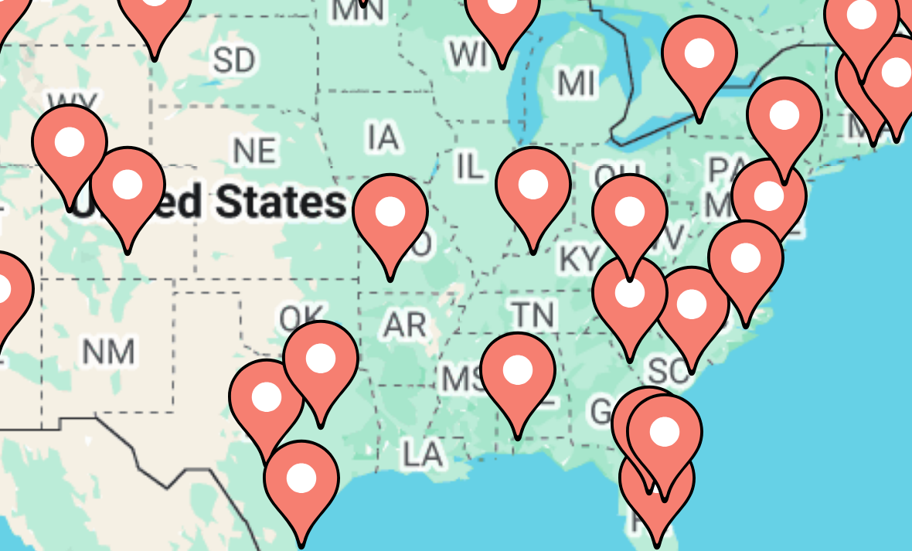
click at [107, 155] on div "To activate drag with keyboard, press Alt + Enter. Once in keyboard drag state,…" at bounding box center [456, 387] width 850 height 464
click at [110, 155] on div "To activate drag with keyboard, press Alt + Enter. Once in keyboard drag state,…" at bounding box center [456, 387] width 850 height 464
click at [109, 155] on div "To activate drag with keyboard, press Alt + Enter. Once in keyboard drag state,…" at bounding box center [456, 387] width 850 height 464
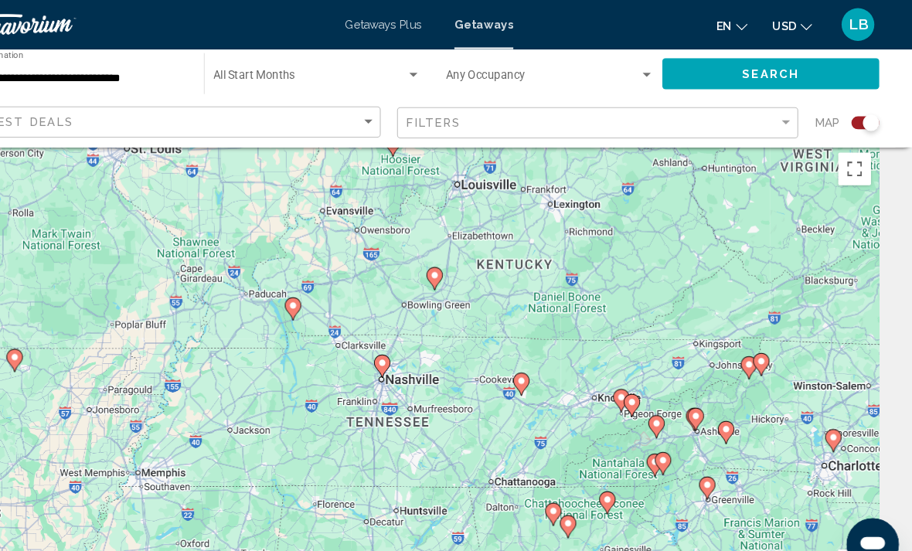
scroll to position [12, 0]
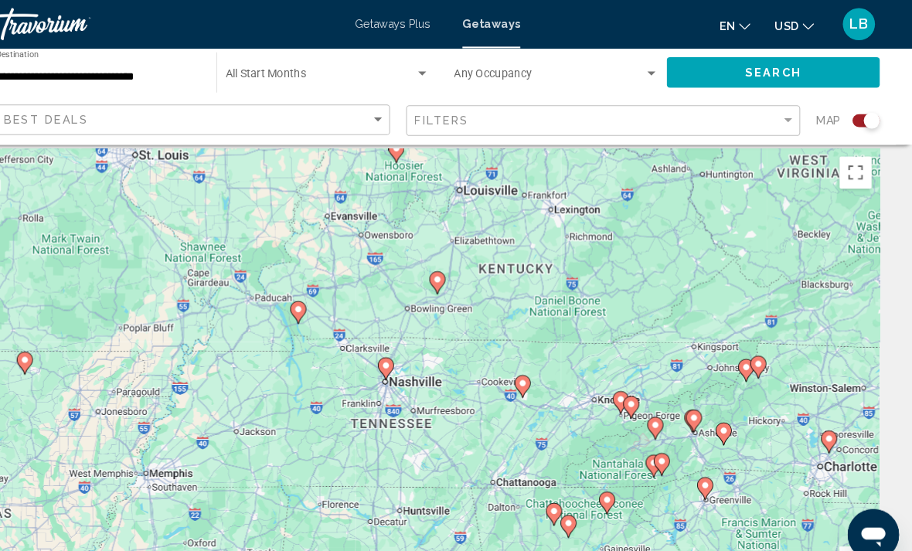
click at [411, 411] on div "To activate drag with keyboard, press Alt + Enter. Once in keyboard drag state,…" at bounding box center [456, 375] width 850 height 464
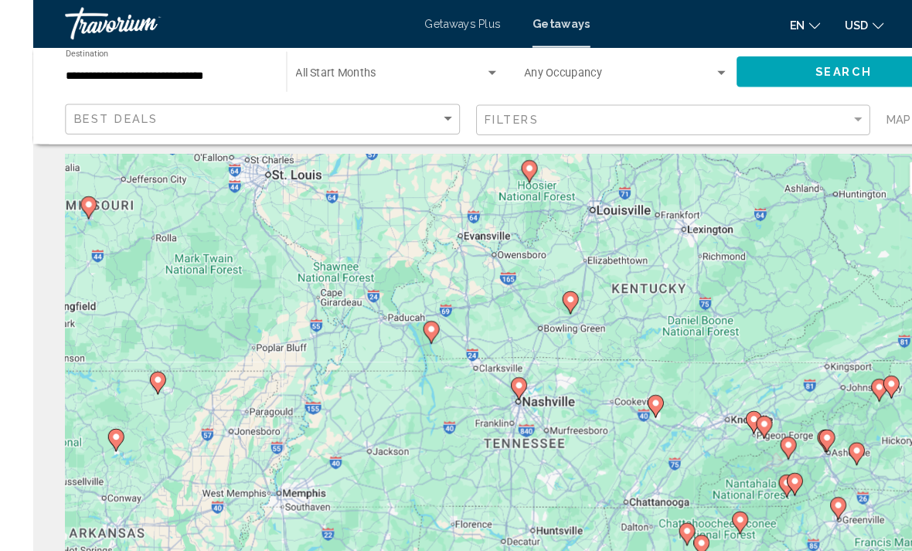
scroll to position [0, 0]
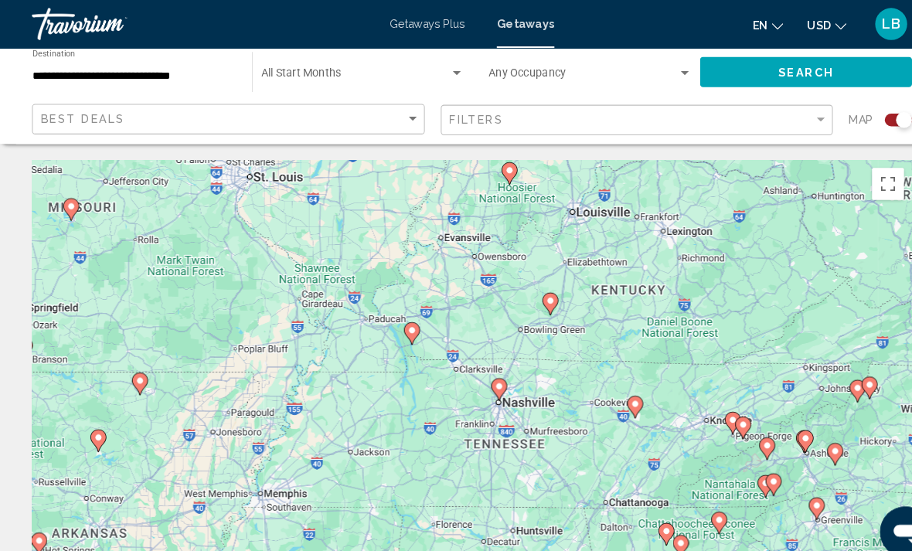
click at [169, 63] on div "**********" at bounding box center [130, 70] width 196 height 43
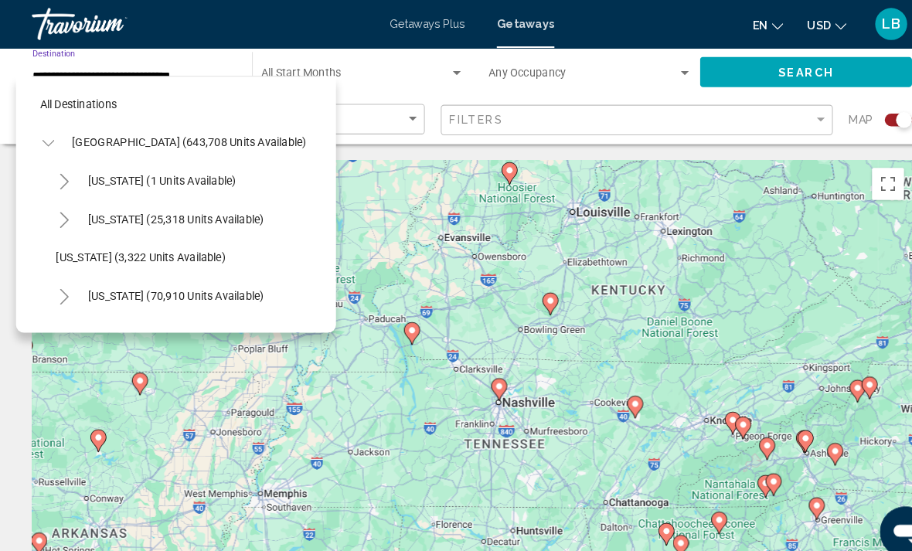
scroll to position [1317, 0]
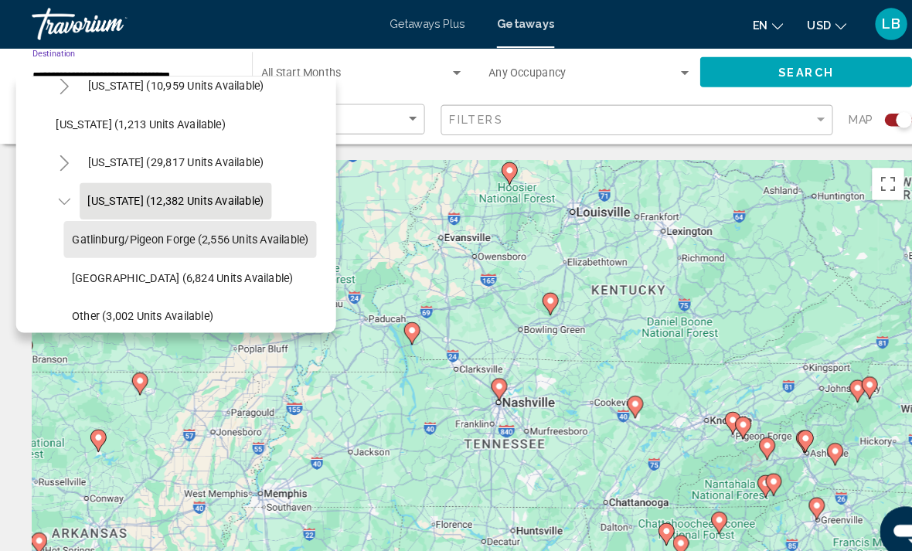
click at [206, 232] on span "Gatlinburg/Pigeon Forge (2,556 units available)" at bounding box center [184, 231] width 229 height 12
type input "**********"
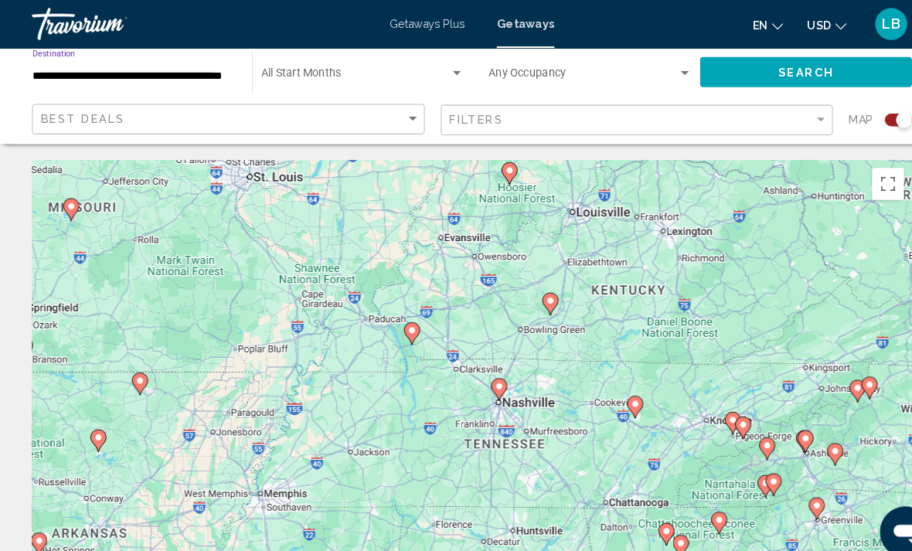
click at [743, 60] on button "Search" at bounding box center [779, 69] width 205 height 29
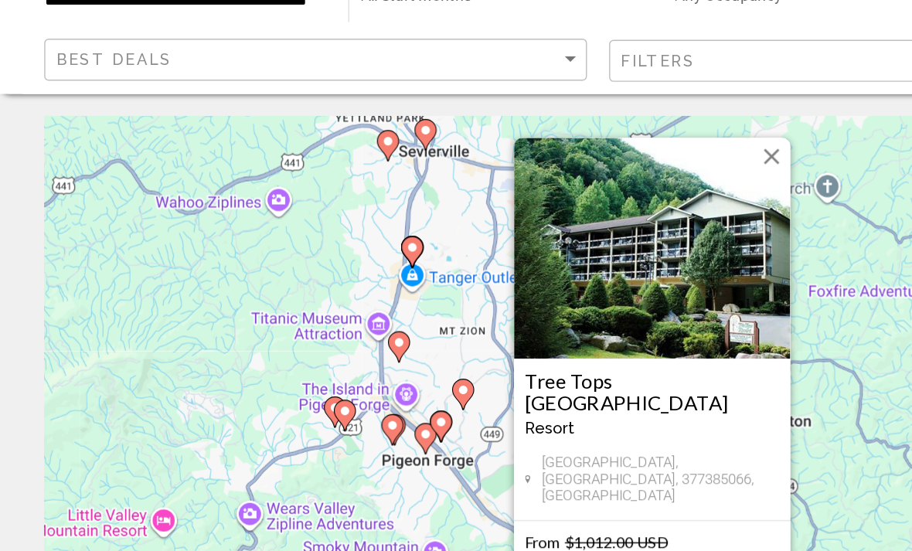
click at [540, 172] on button "Close" at bounding box center [539, 183] width 23 height 23
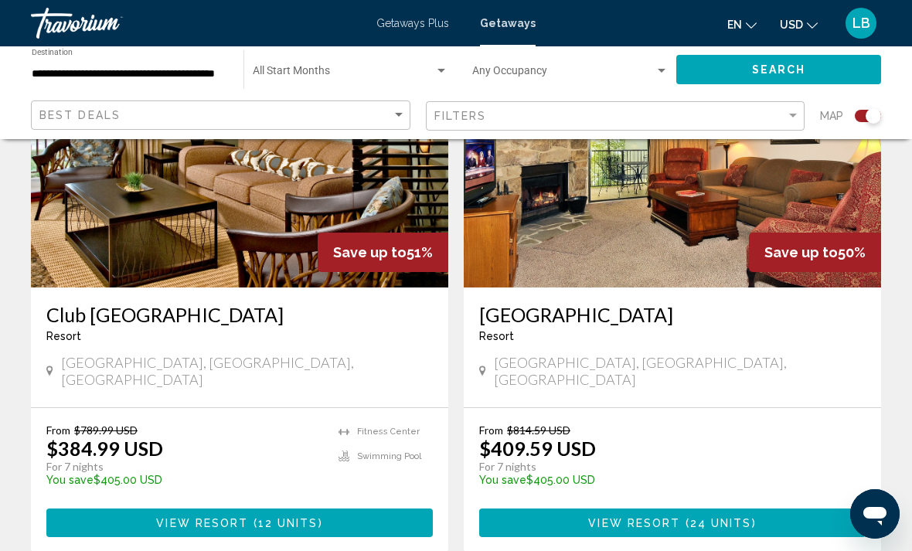
scroll to position [3392, 0]
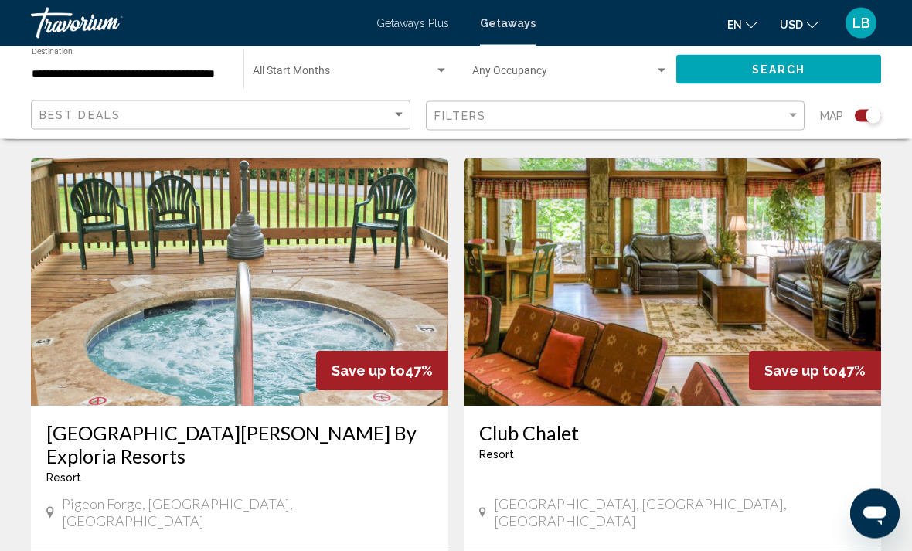
scroll to position [1641, 0]
click at [775, 246] on img "Main content" at bounding box center [673, 282] width 418 height 247
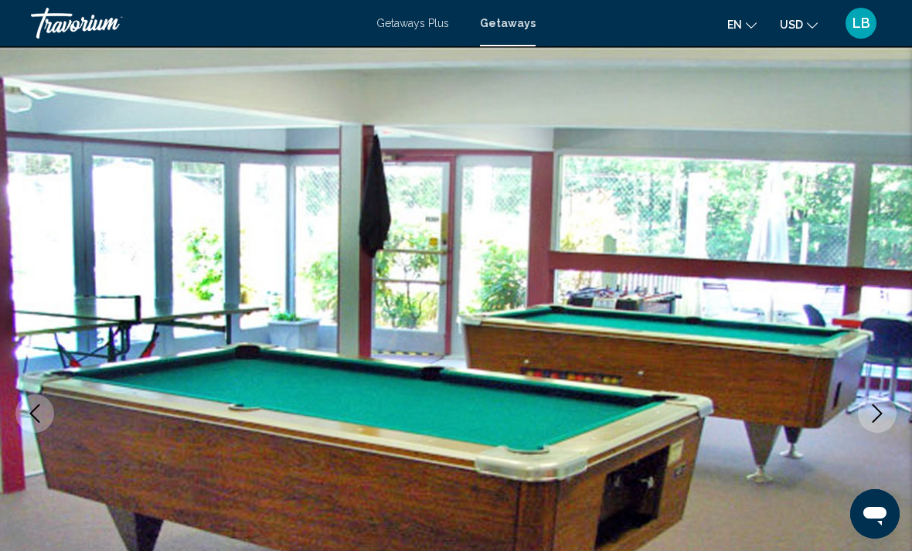
click at [868, 412] on icon "Next image" at bounding box center [877, 413] width 19 height 19
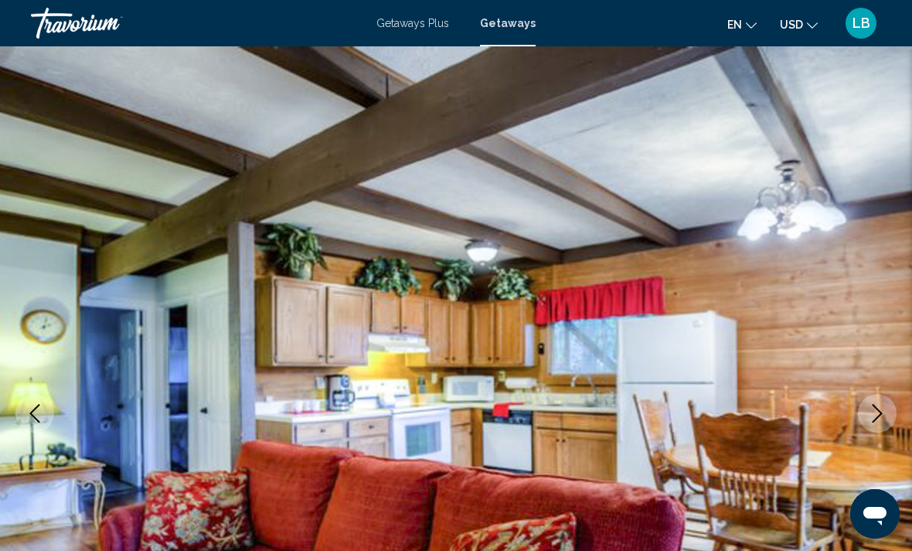
click at [884, 423] on button "Next image" at bounding box center [877, 413] width 39 height 39
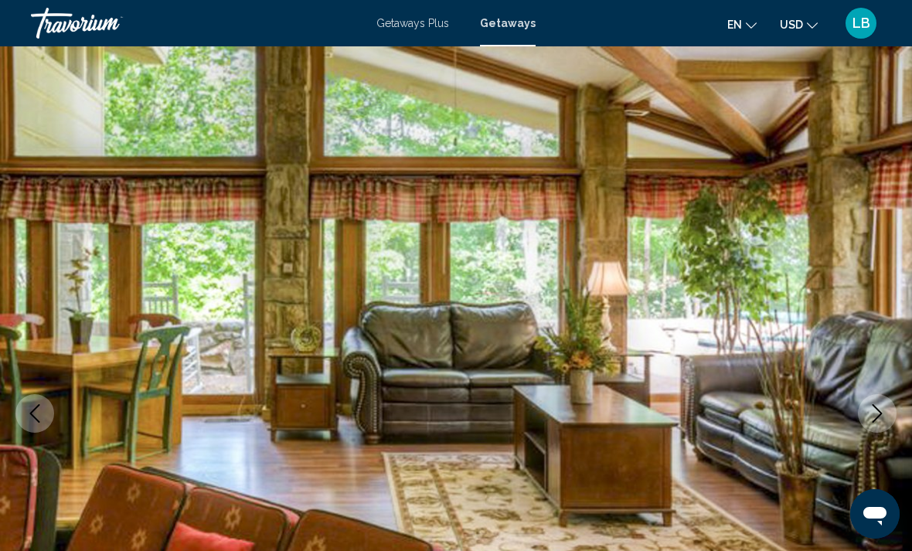
click at [874, 431] on button "Next image" at bounding box center [877, 413] width 39 height 39
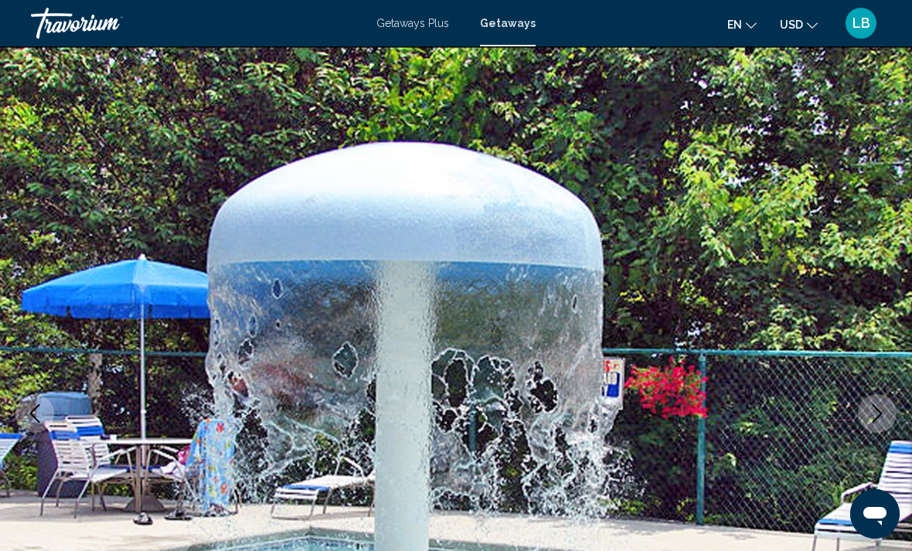
click at [44, 419] on button "Previous image" at bounding box center [34, 413] width 39 height 39
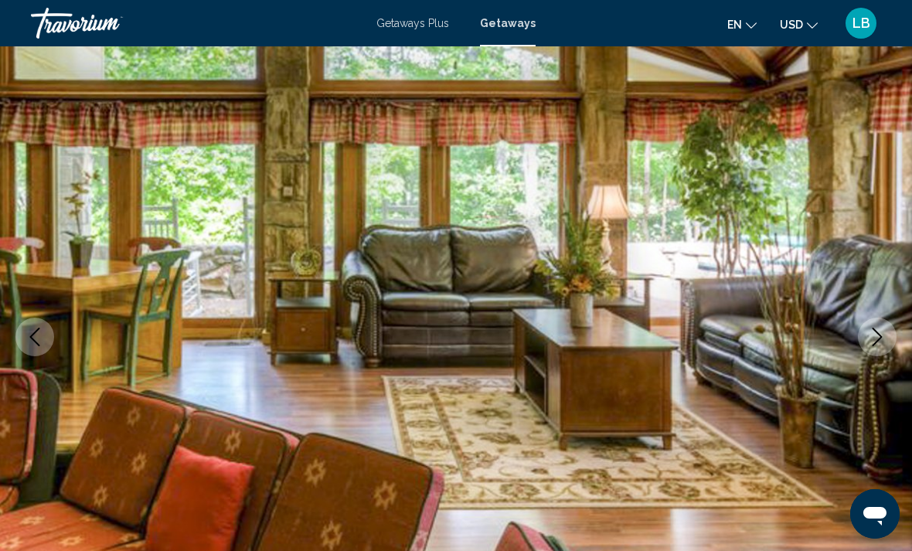
scroll to position [70, 0]
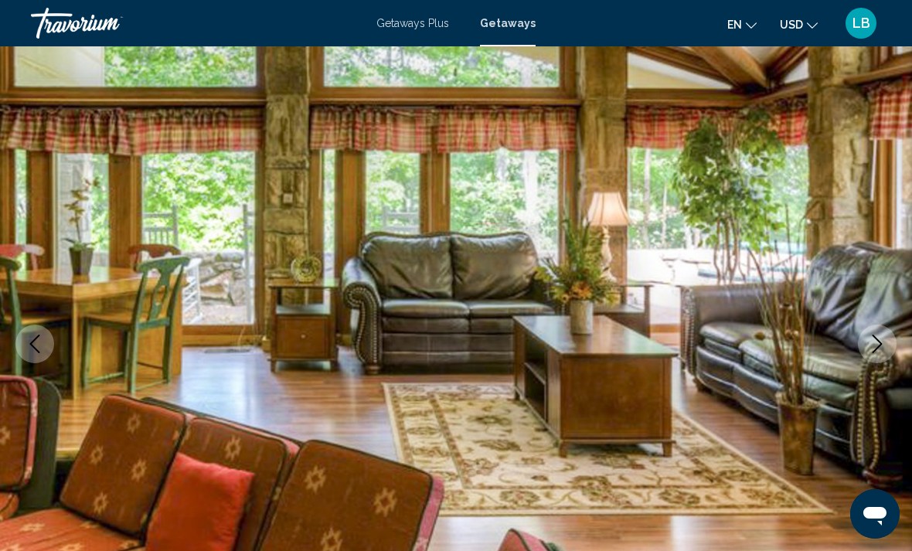
click at [878, 351] on icon "Next image" at bounding box center [877, 344] width 19 height 19
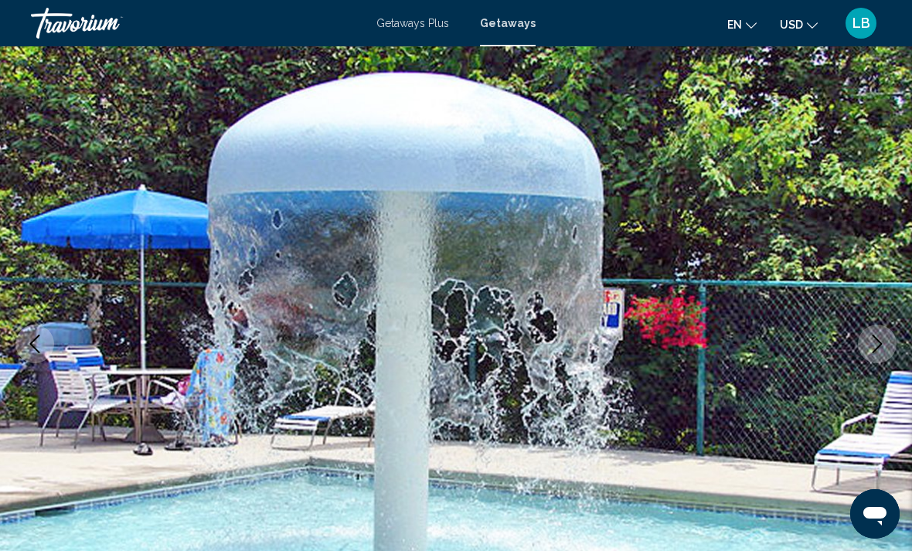
click at [868, 356] on button "Next image" at bounding box center [877, 344] width 39 height 39
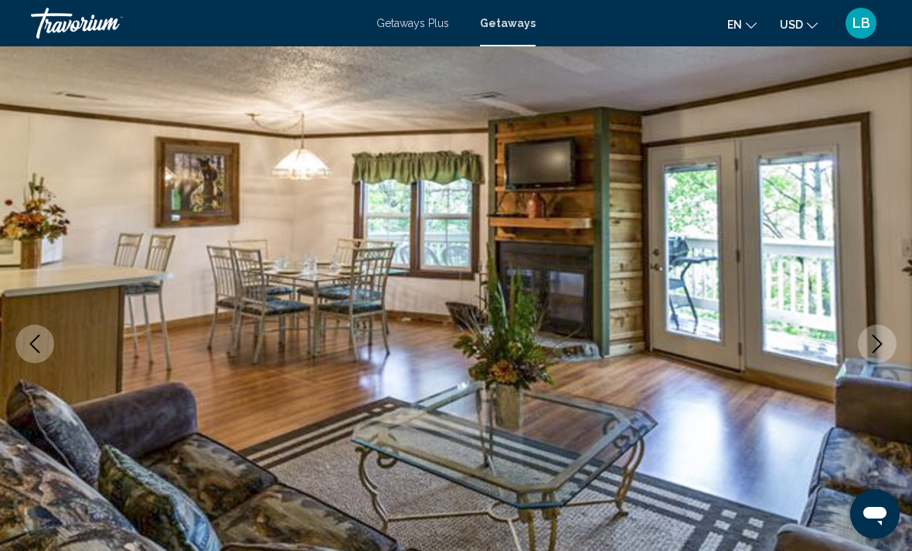
click at [874, 360] on button "Next image" at bounding box center [877, 344] width 39 height 39
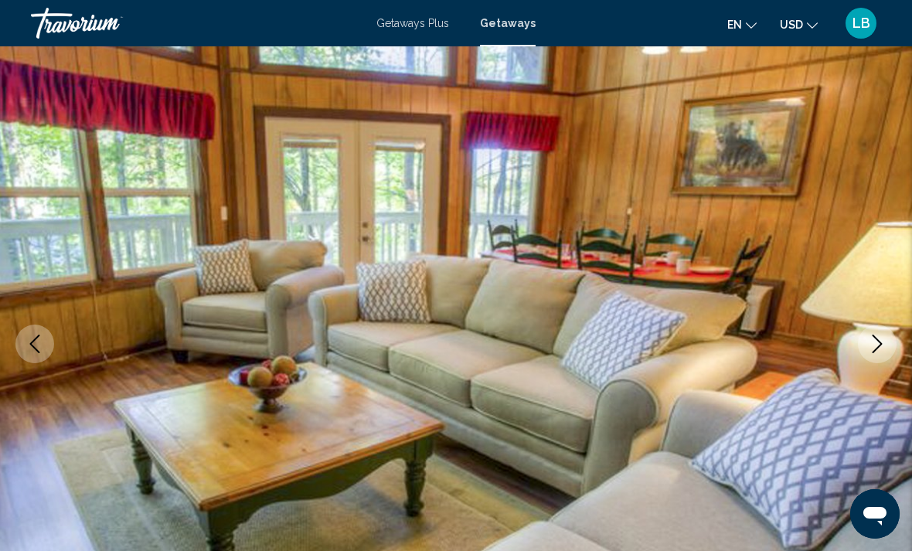
click at [872, 356] on button "Next image" at bounding box center [877, 344] width 39 height 39
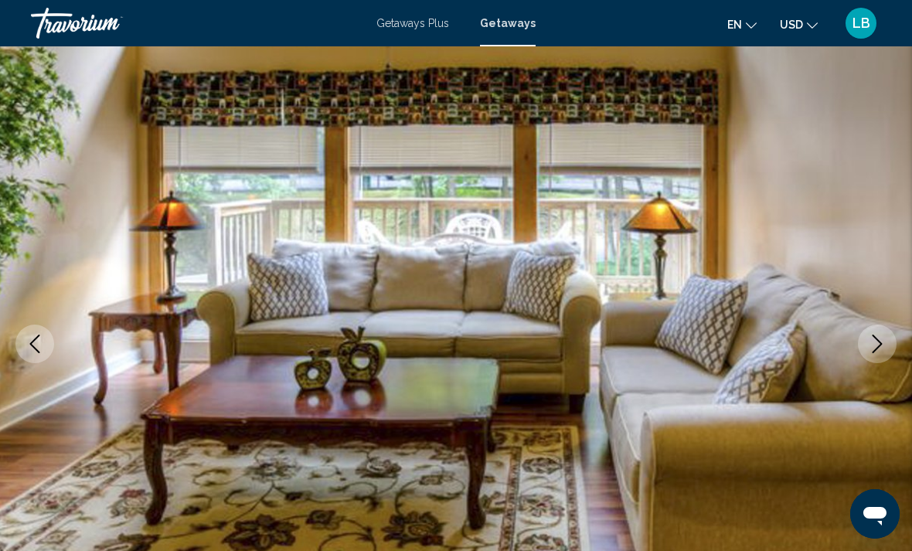
click at [874, 347] on icon "Next image" at bounding box center [877, 344] width 19 height 19
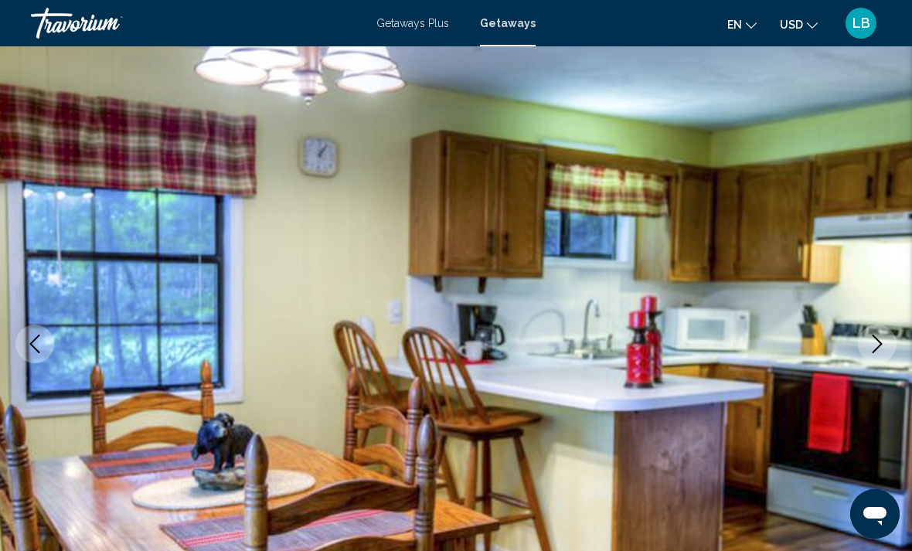
click at [873, 352] on icon "Next image" at bounding box center [877, 344] width 19 height 19
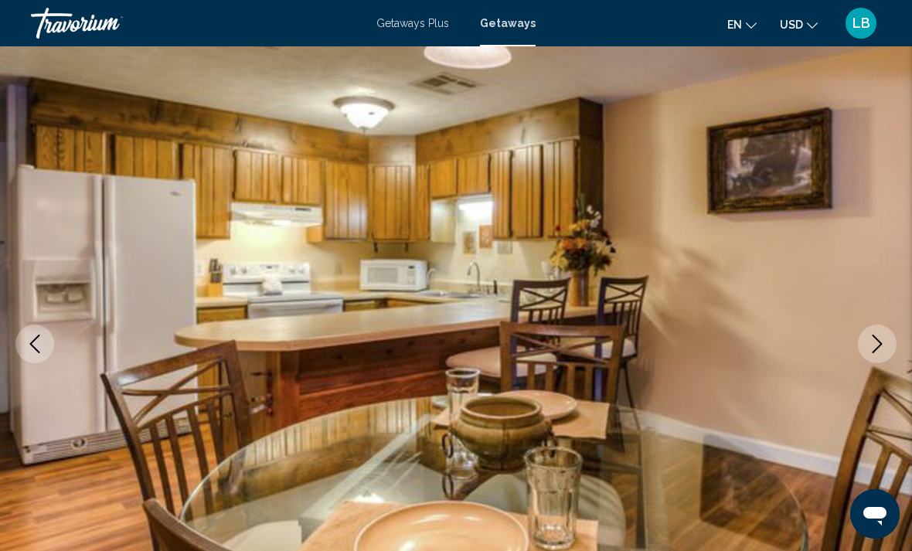
click at [868, 344] on icon "Next image" at bounding box center [877, 344] width 19 height 19
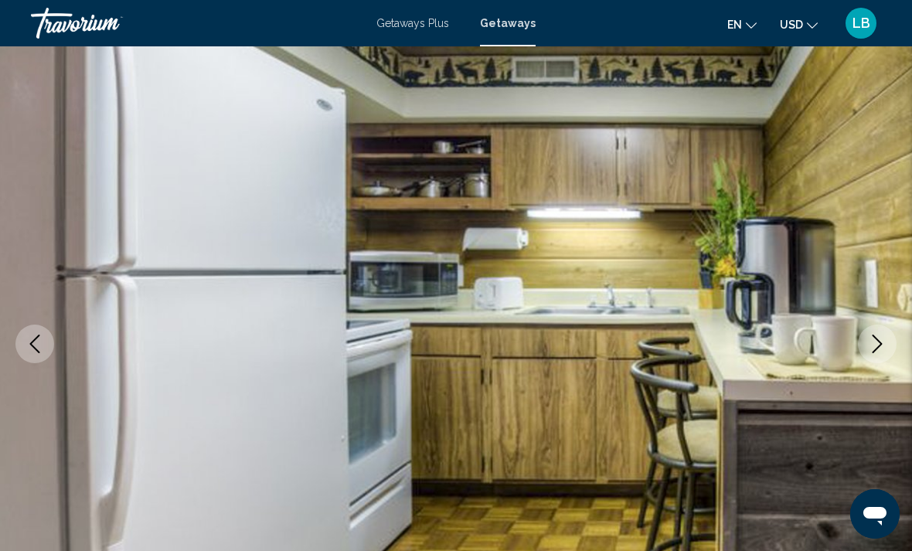
click at [868, 349] on icon "Next image" at bounding box center [877, 344] width 19 height 19
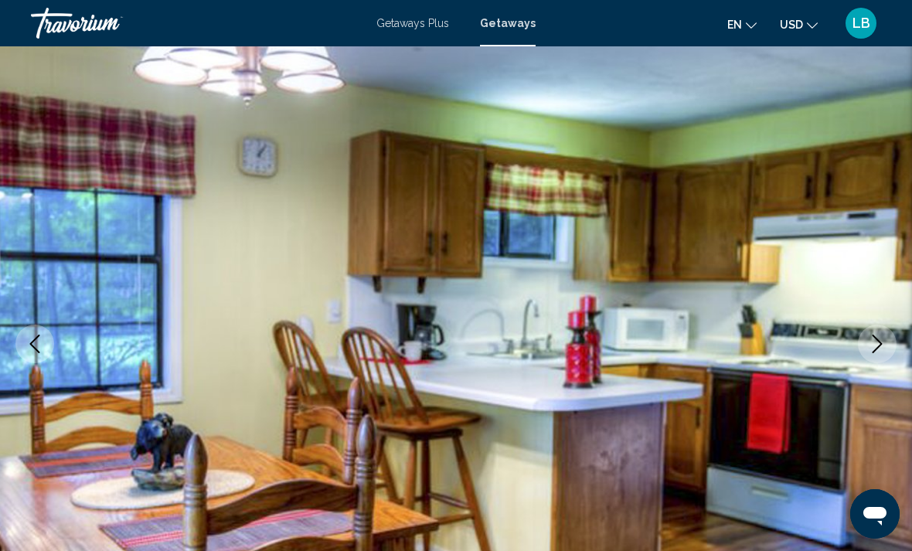
click at [872, 349] on icon "Next image" at bounding box center [877, 344] width 19 height 19
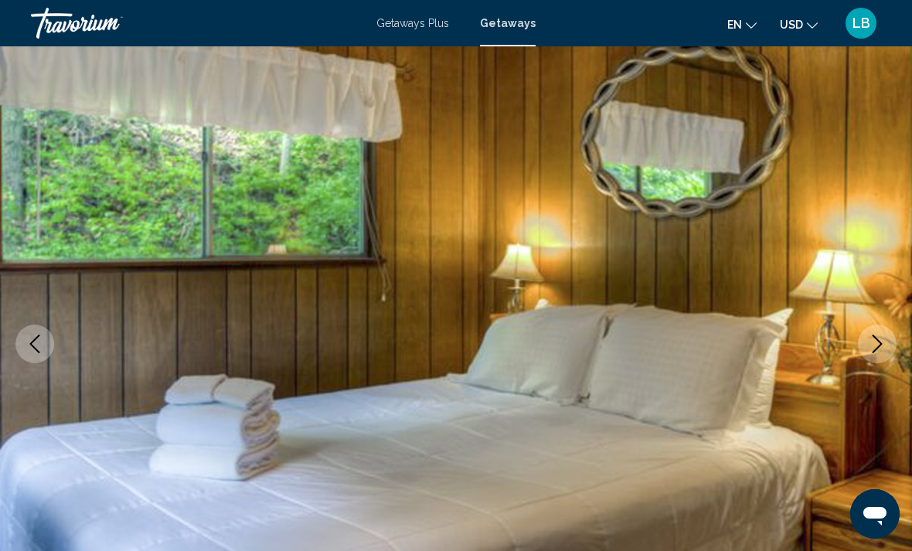
click at [874, 350] on icon "Next image" at bounding box center [877, 344] width 19 height 19
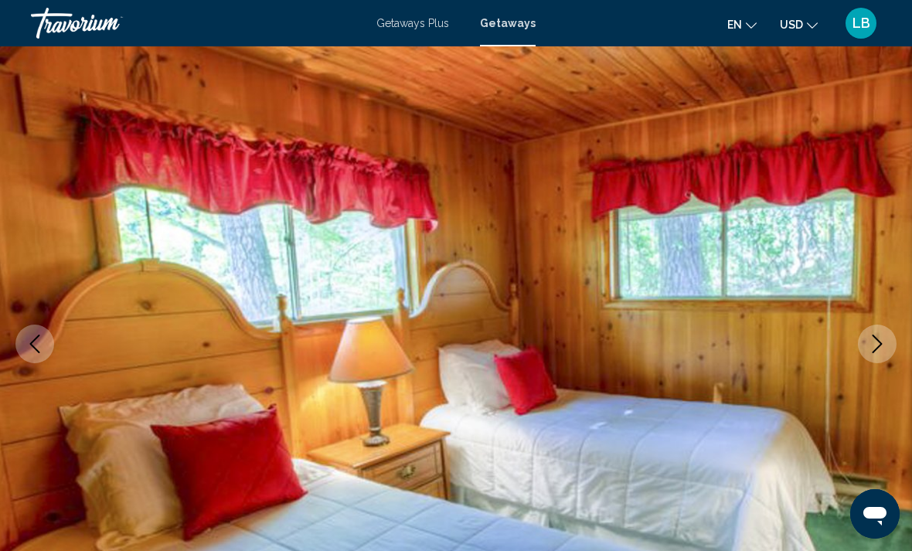
click at [868, 353] on button "Next image" at bounding box center [877, 344] width 39 height 39
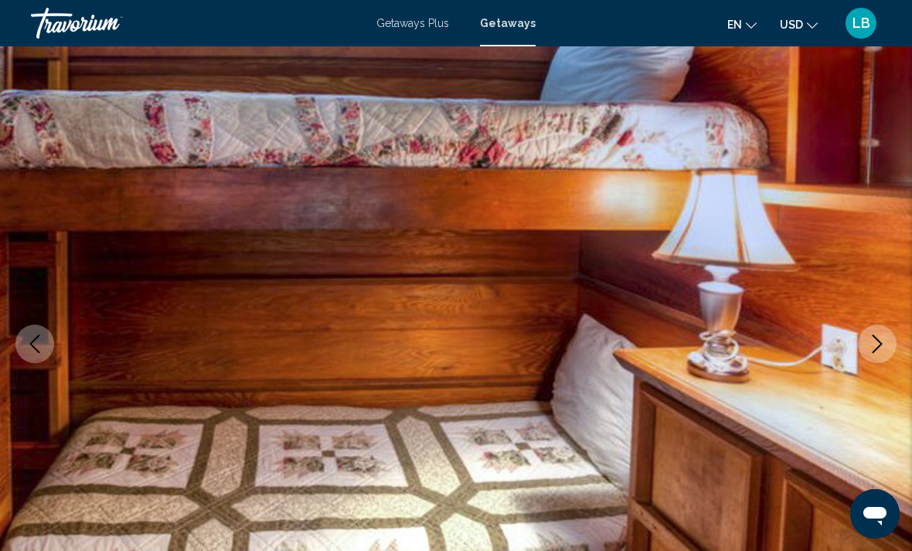
click at [876, 347] on icon "Next image" at bounding box center [877, 344] width 19 height 19
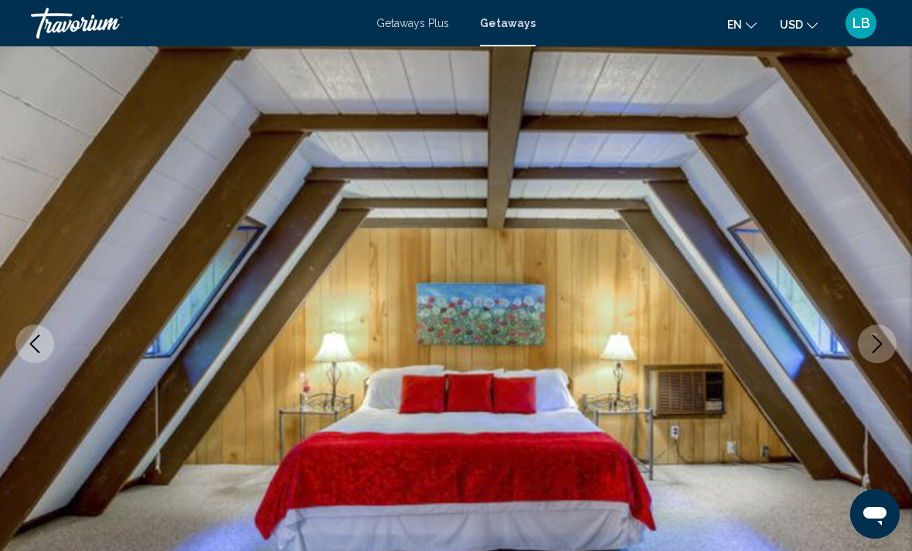
click at [871, 355] on button "Next image" at bounding box center [877, 344] width 39 height 39
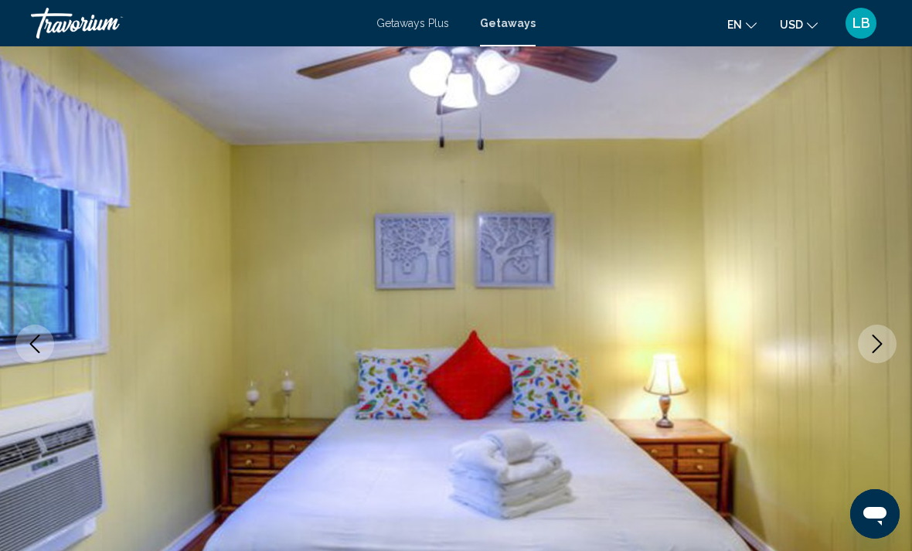
click at [873, 353] on button "Next image" at bounding box center [877, 344] width 39 height 39
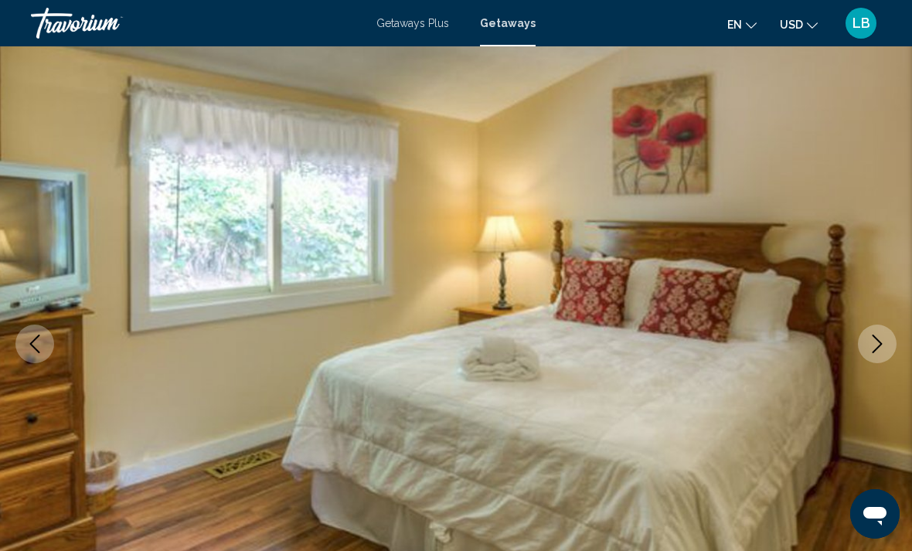
click at [874, 353] on button "Next image" at bounding box center [877, 344] width 39 height 39
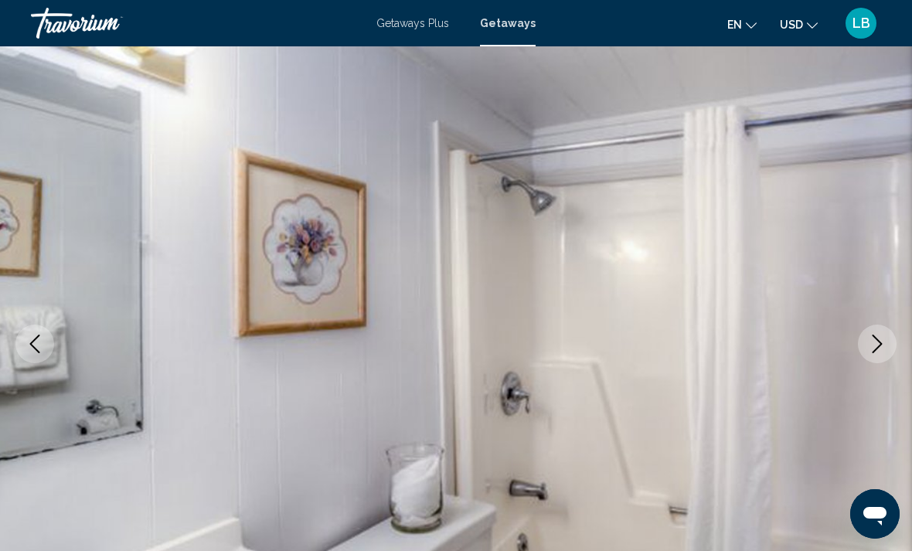
click at [890, 346] on button "Next image" at bounding box center [877, 344] width 39 height 39
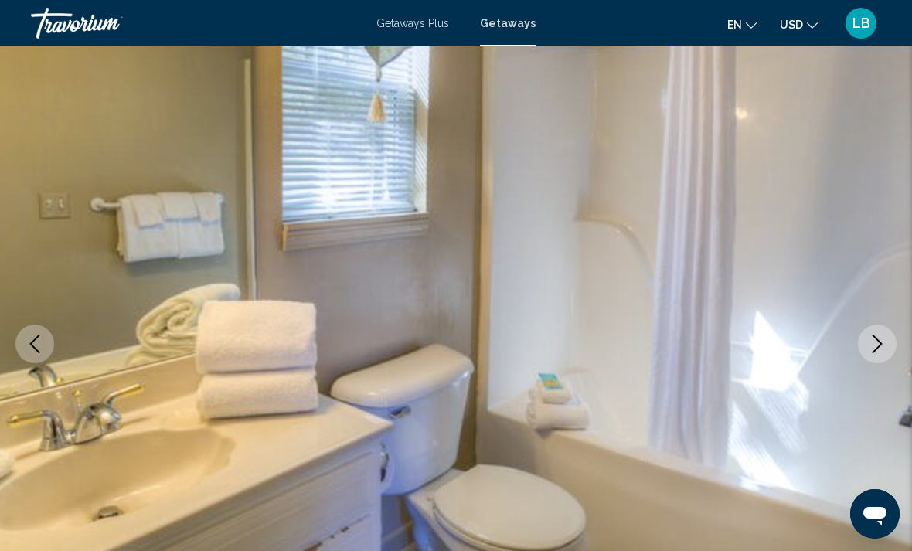
click at [881, 348] on icon "Next image" at bounding box center [877, 344] width 19 height 19
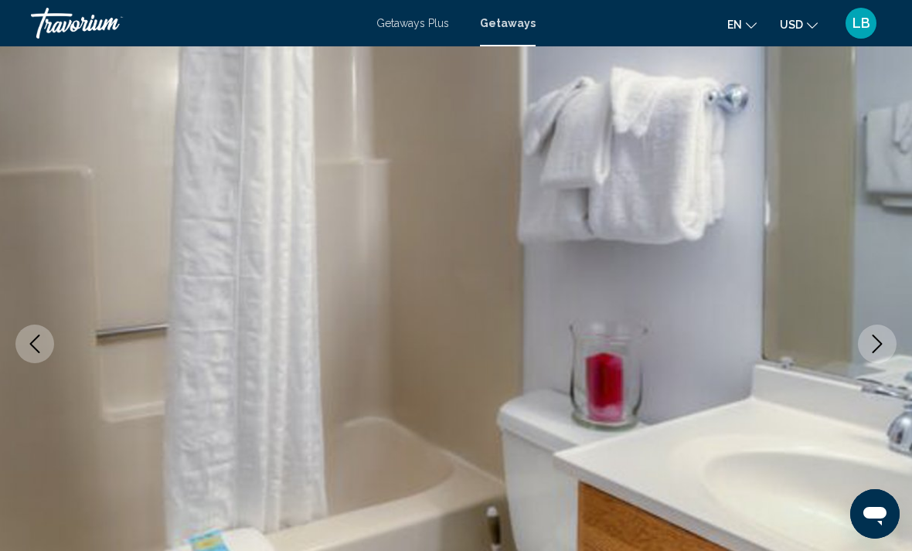
click at [876, 349] on icon "Next image" at bounding box center [878, 344] width 10 height 19
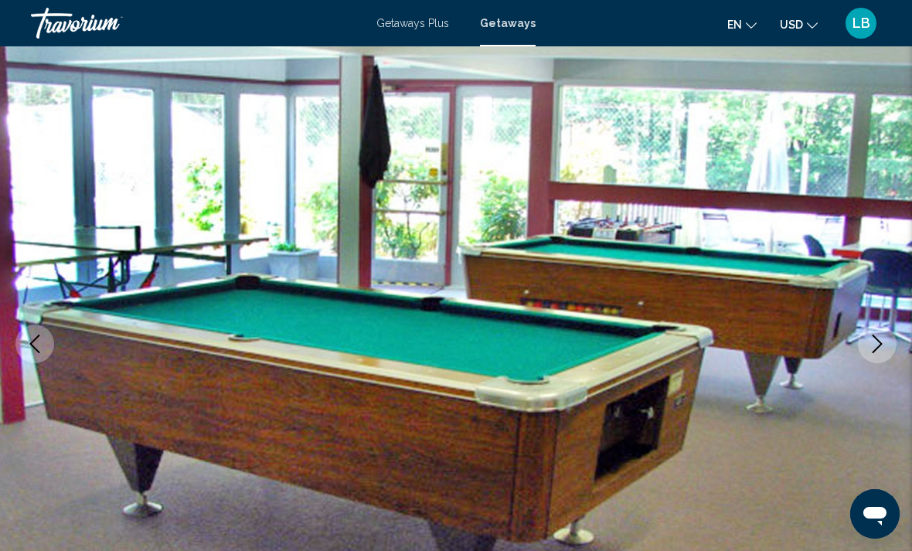
click at [873, 346] on icon "Next image" at bounding box center [877, 344] width 19 height 19
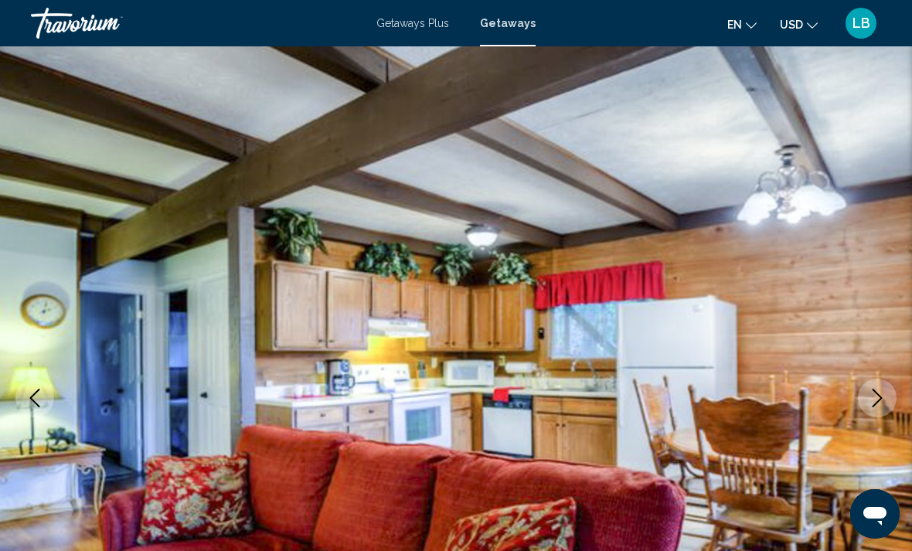
scroll to position [0, 0]
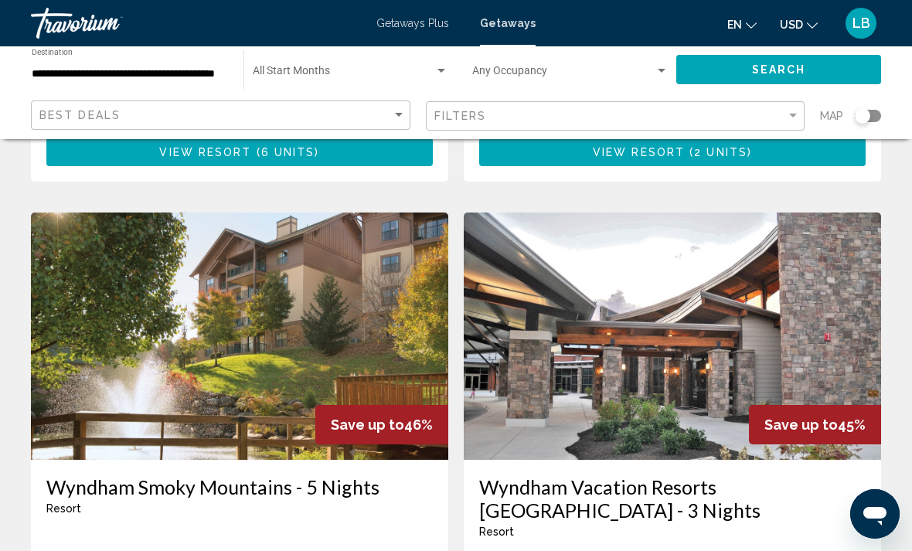
scroll to position [2225, 0]
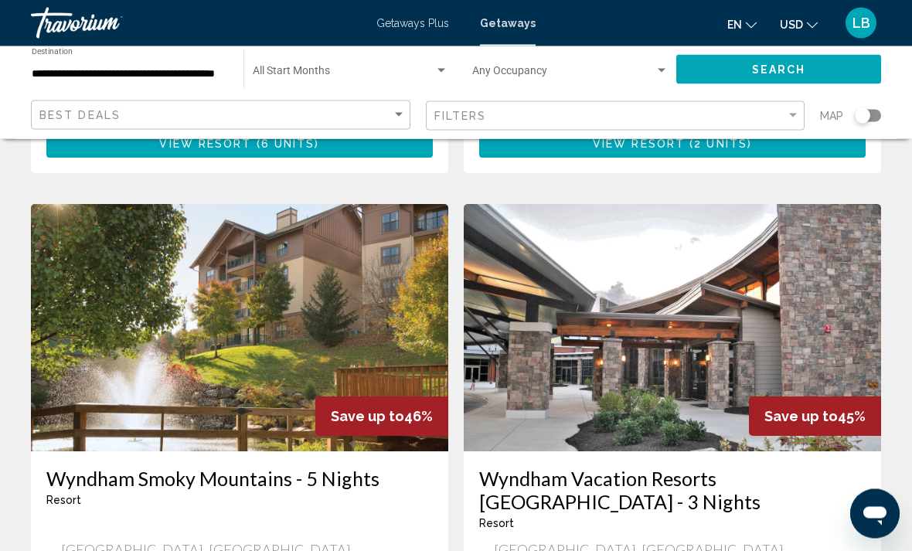
click at [727, 253] on img "Main content" at bounding box center [673, 328] width 418 height 247
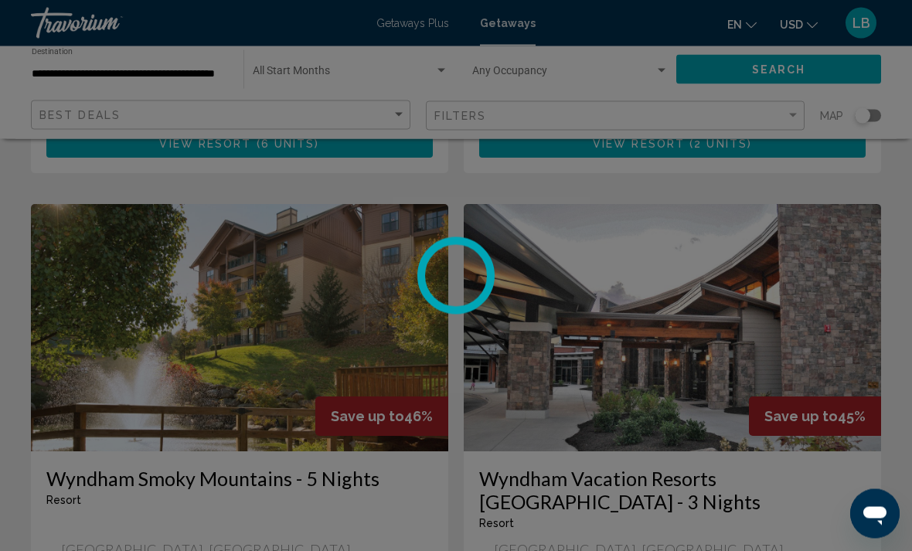
scroll to position [2226, 0]
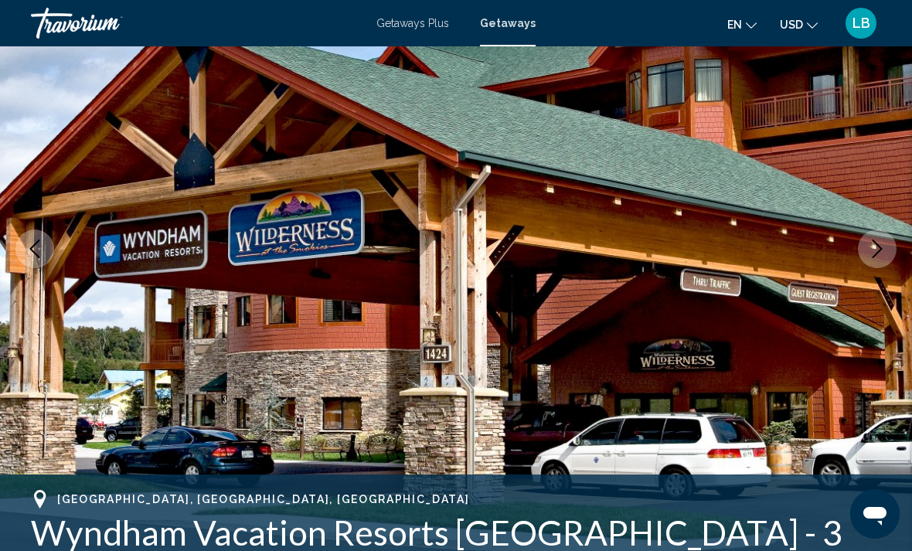
scroll to position [162, 0]
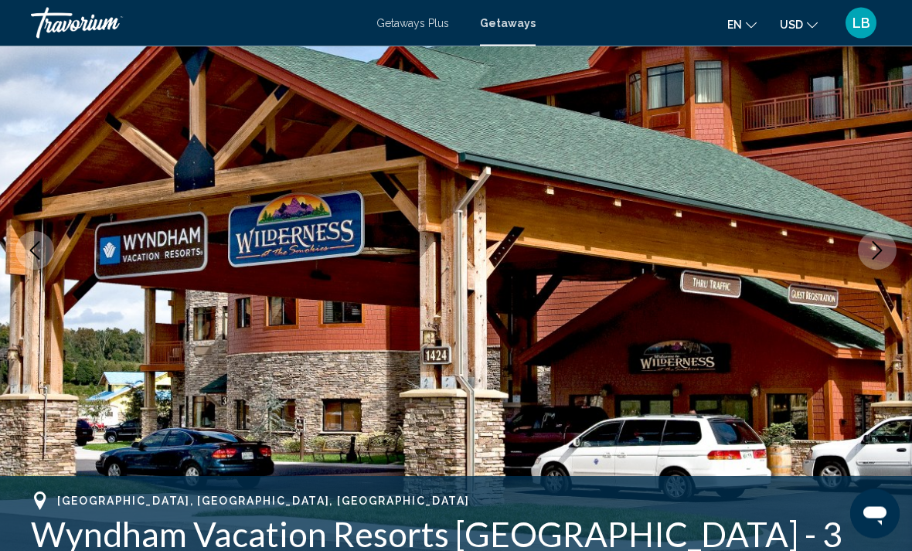
click at [887, 254] on button "Next image" at bounding box center [877, 251] width 39 height 39
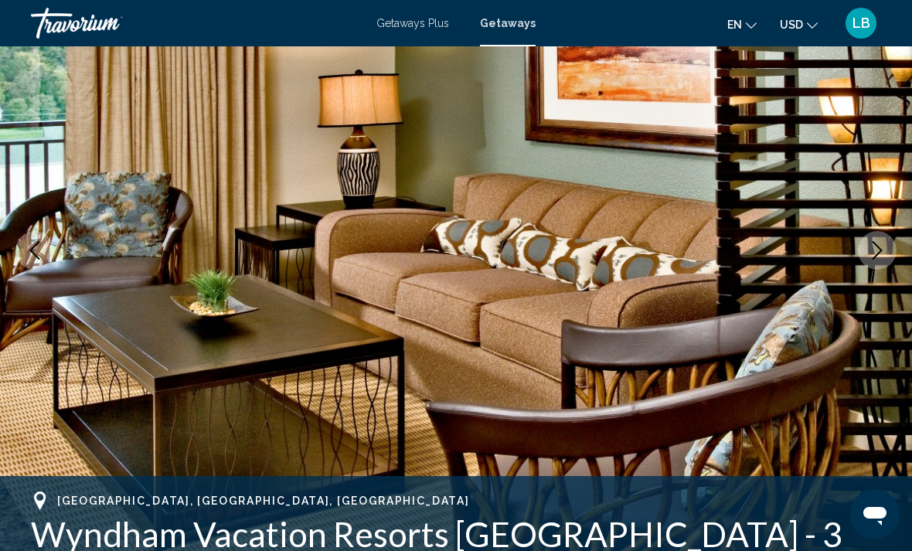
click at [882, 257] on icon "Next image" at bounding box center [877, 250] width 19 height 19
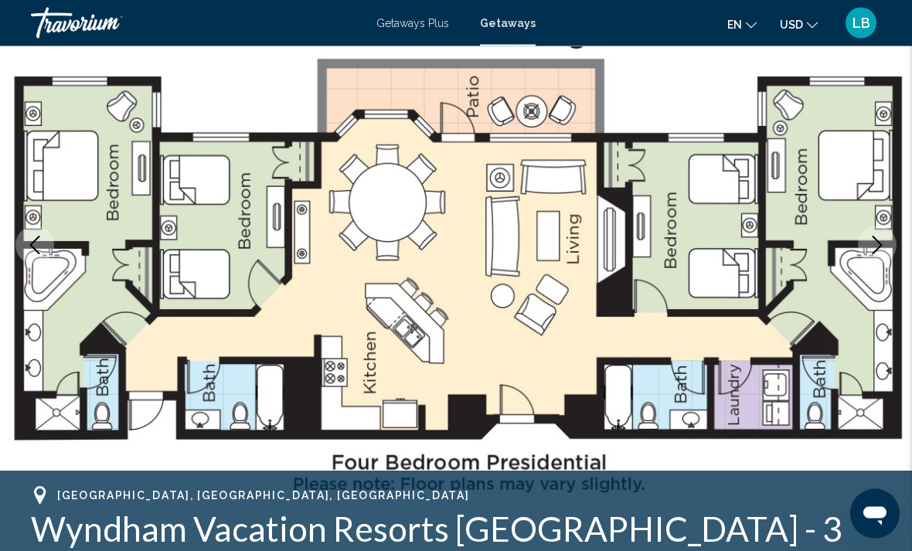
scroll to position [172, 0]
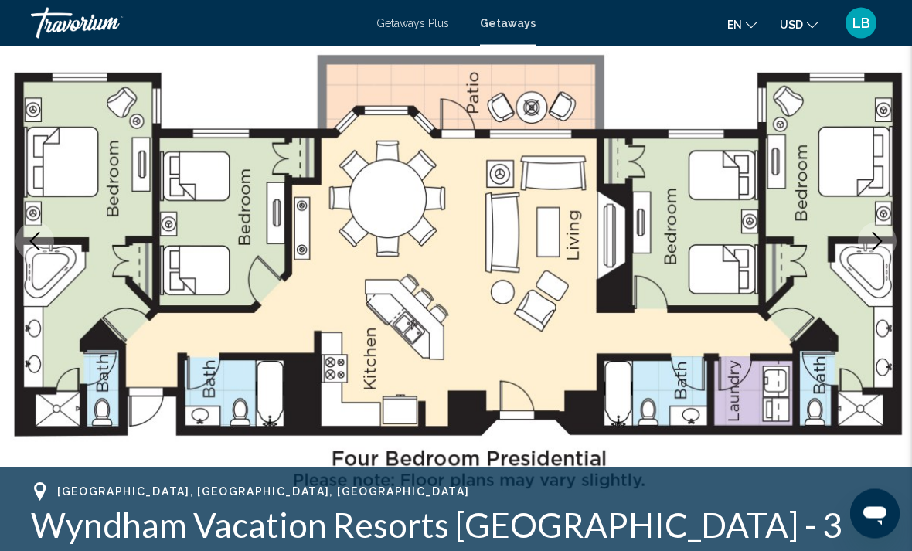
click at [881, 244] on icon "Next image" at bounding box center [877, 242] width 19 height 19
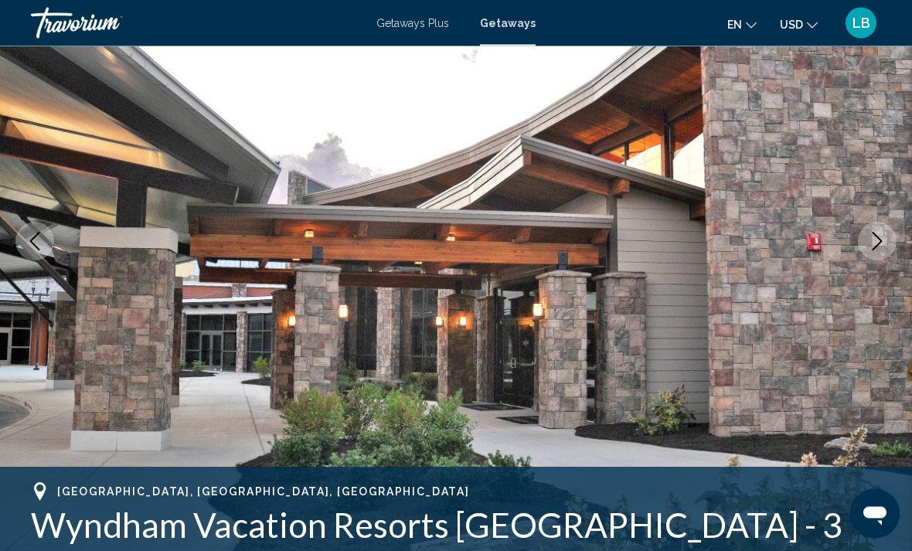
scroll to position [172, 0]
click at [884, 247] on icon "Next image" at bounding box center [877, 241] width 19 height 19
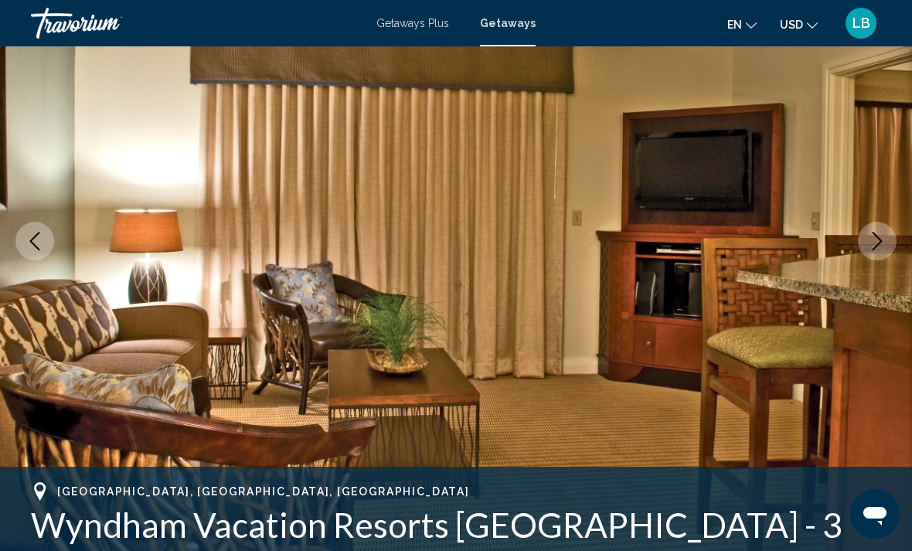
click at [877, 256] on button "Next image" at bounding box center [877, 241] width 39 height 39
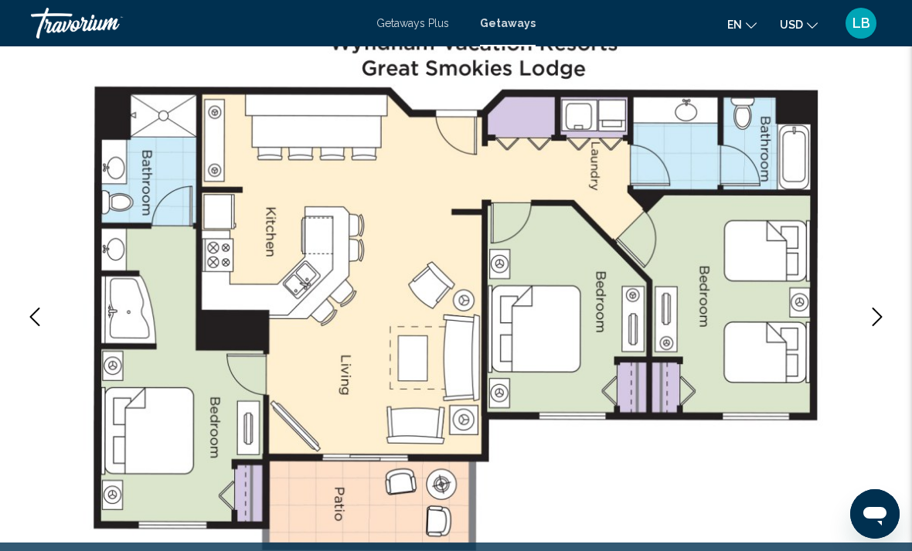
scroll to position [96, 0]
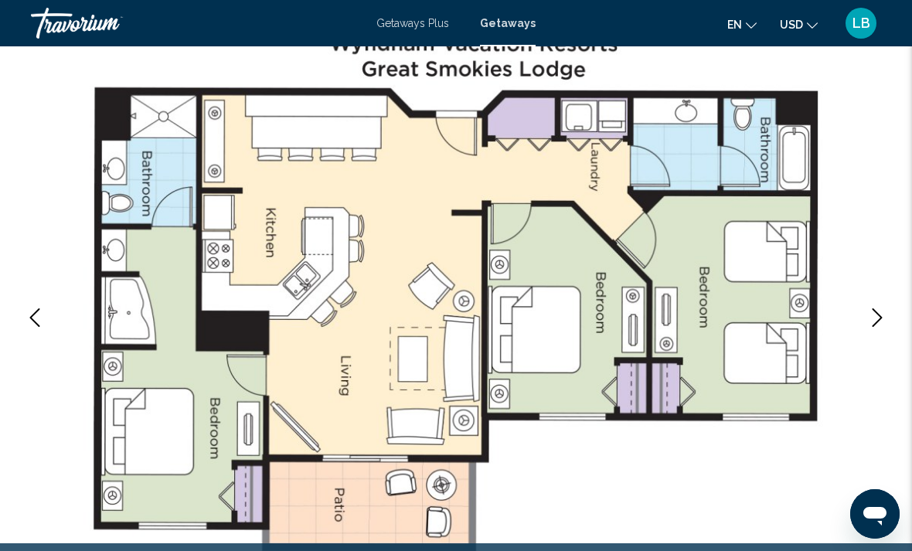
click at [883, 321] on icon "Next image" at bounding box center [877, 317] width 19 height 19
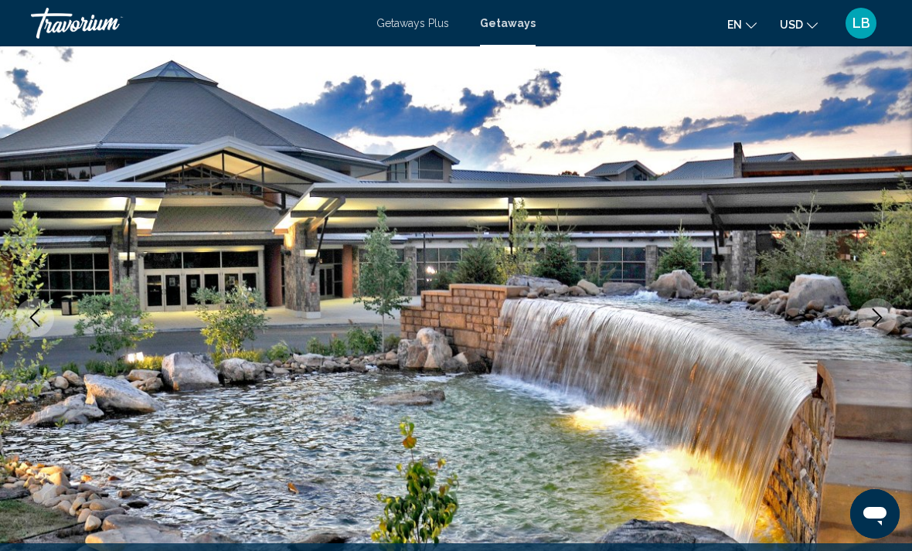
click at [876, 329] on button "Next image" at bounding box center [877, 317] width 39 height 39
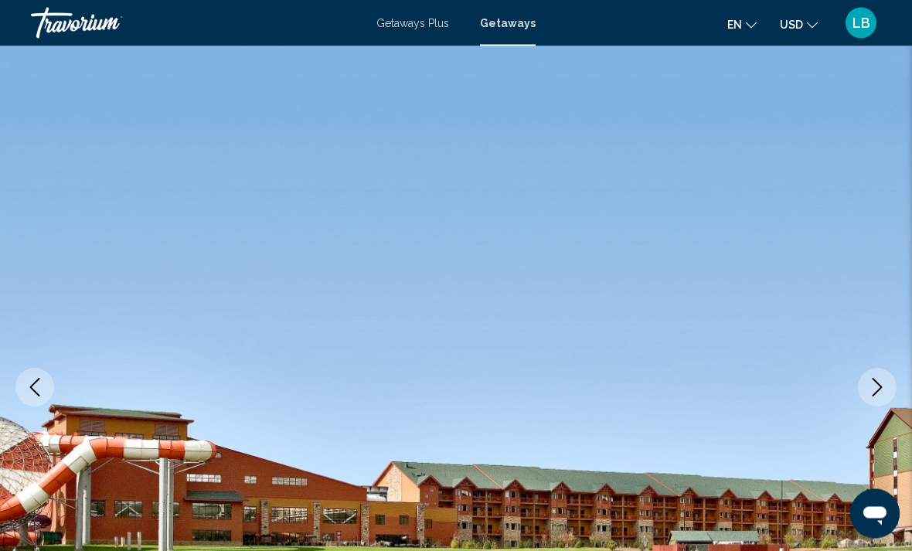
scroll to position [0, 0]
